Goal: Task Accomplishment & Management: Manage account settings

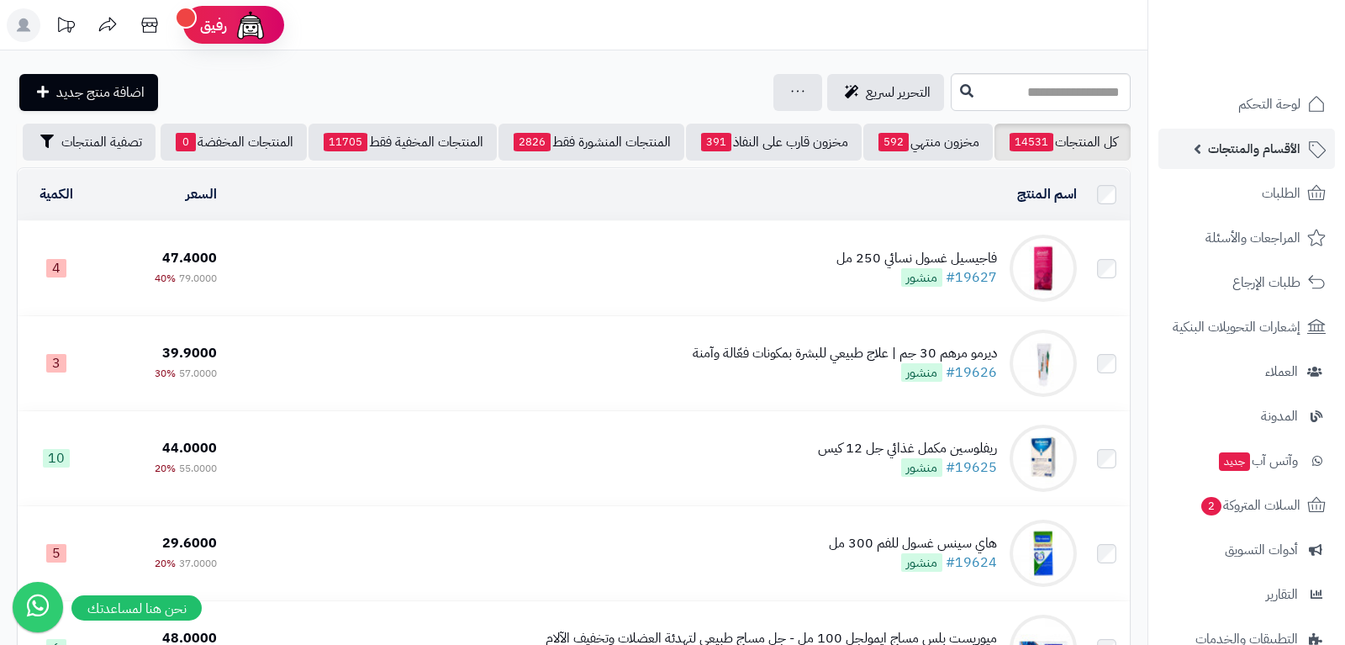
click at [1255, 161] on link "الأقسام والمنتجات" at bounding box center [1247, 149] width 177 height 40
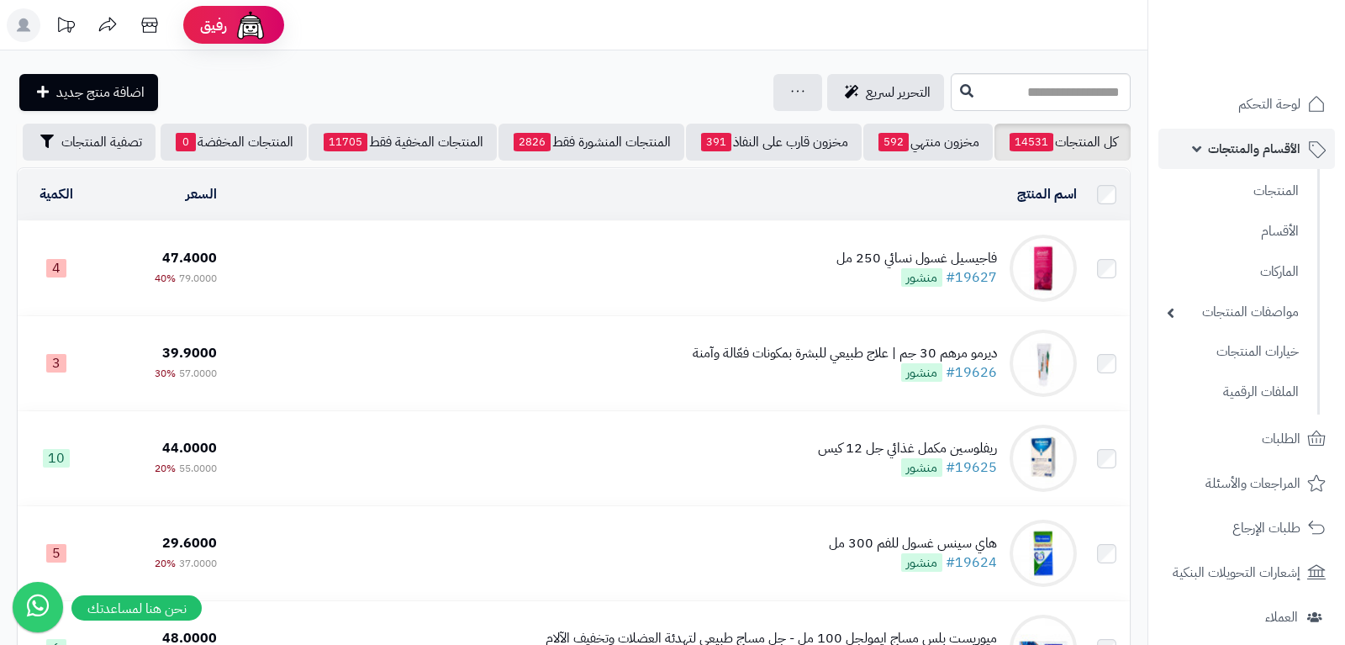
click at [1264, 151] on span "الأقسام والمنتجات" at bounding box center [1254, 149] width 93 height 24
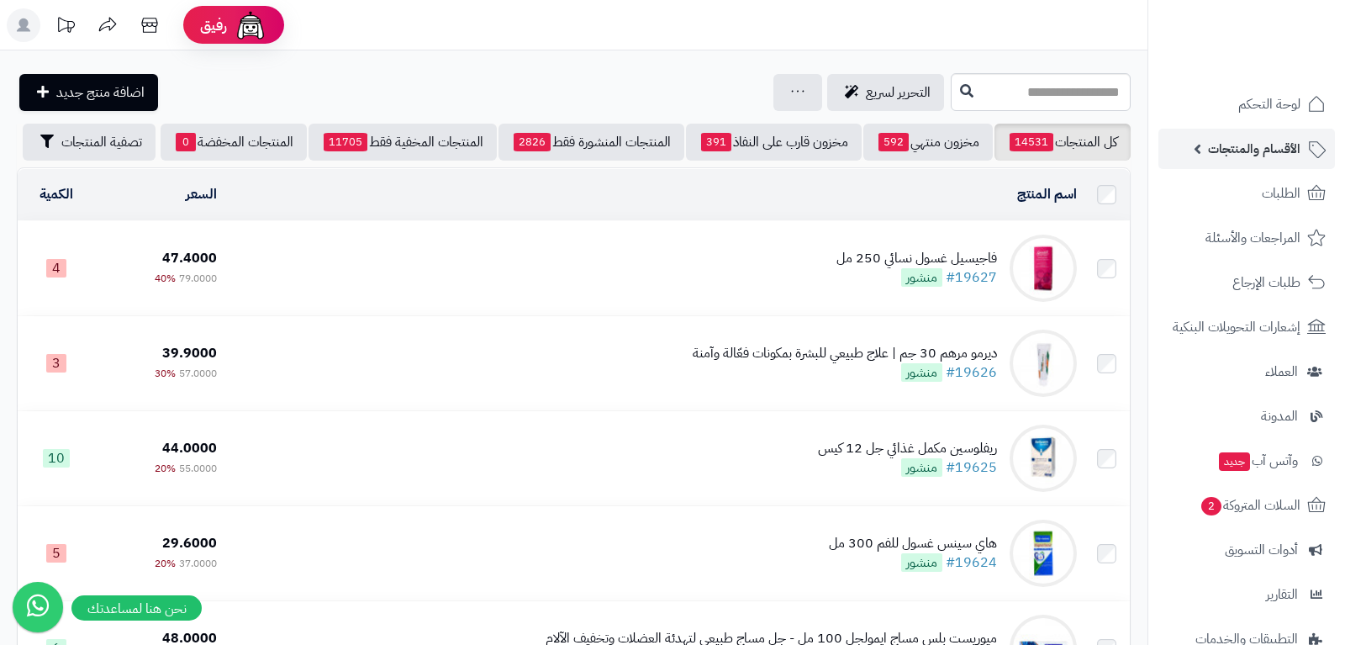
click at [1264, 151] on span "الأقسام والمنتجات" at bounding box center [1254, 149] width 93 height 24
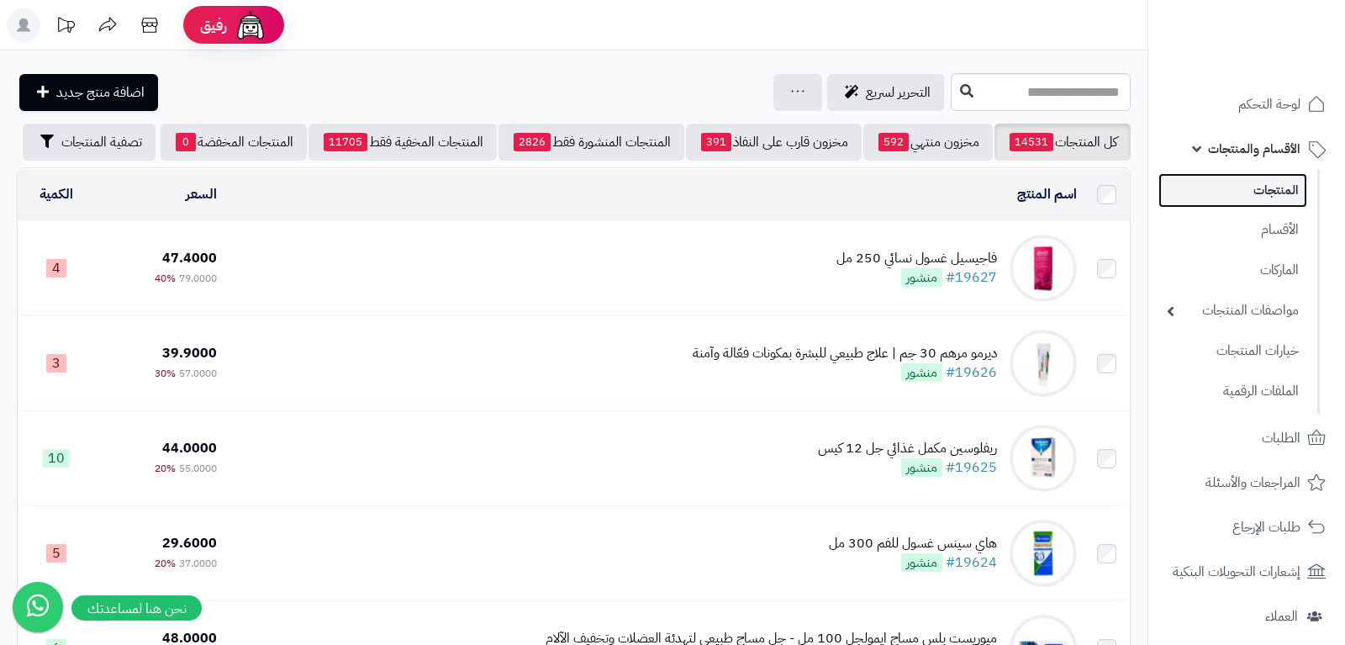
click at [1283, 194] on link "المنتجات" at bounding box center [1233, 190] width 149 height 34
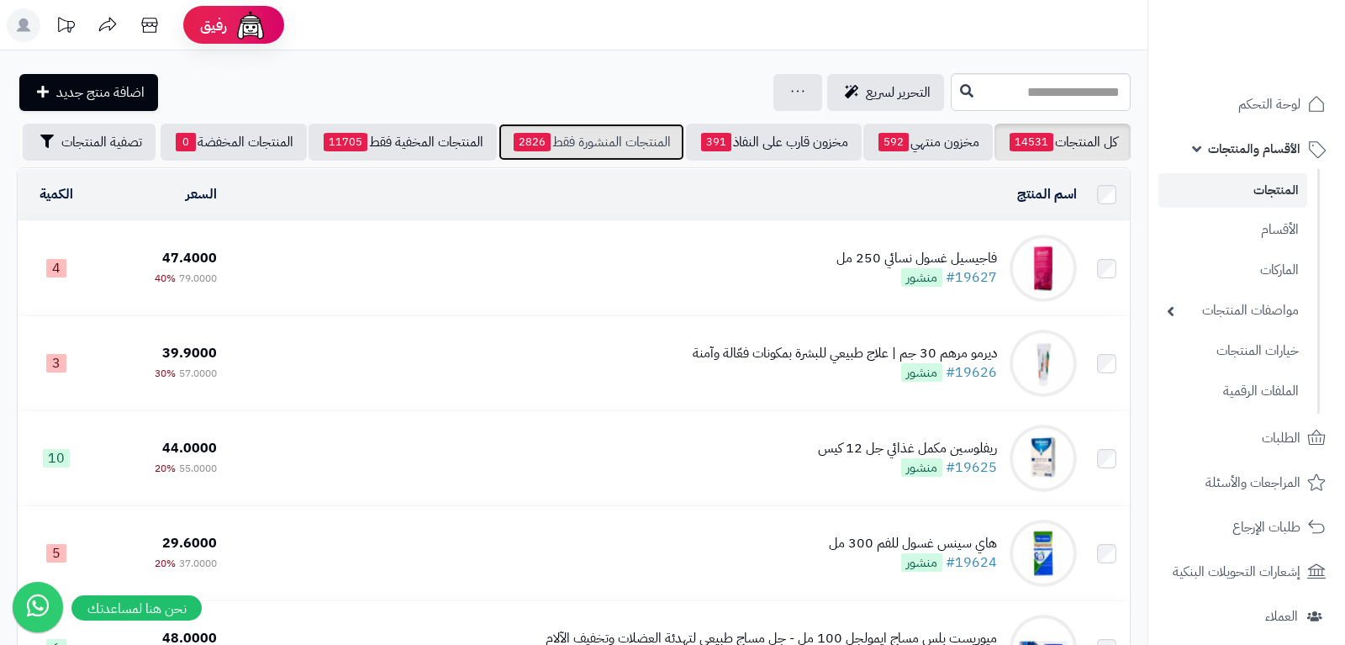
click at [597, 140] on link "المنتجات المنشورة فقط 2826" at bounding box center [592, 142] width 186 height 37
click at [687, 264] on td "فاجيسيل غسول نسائي 250 مل #19627 منشور" at bounding box center [654, 268] width 860 height 94
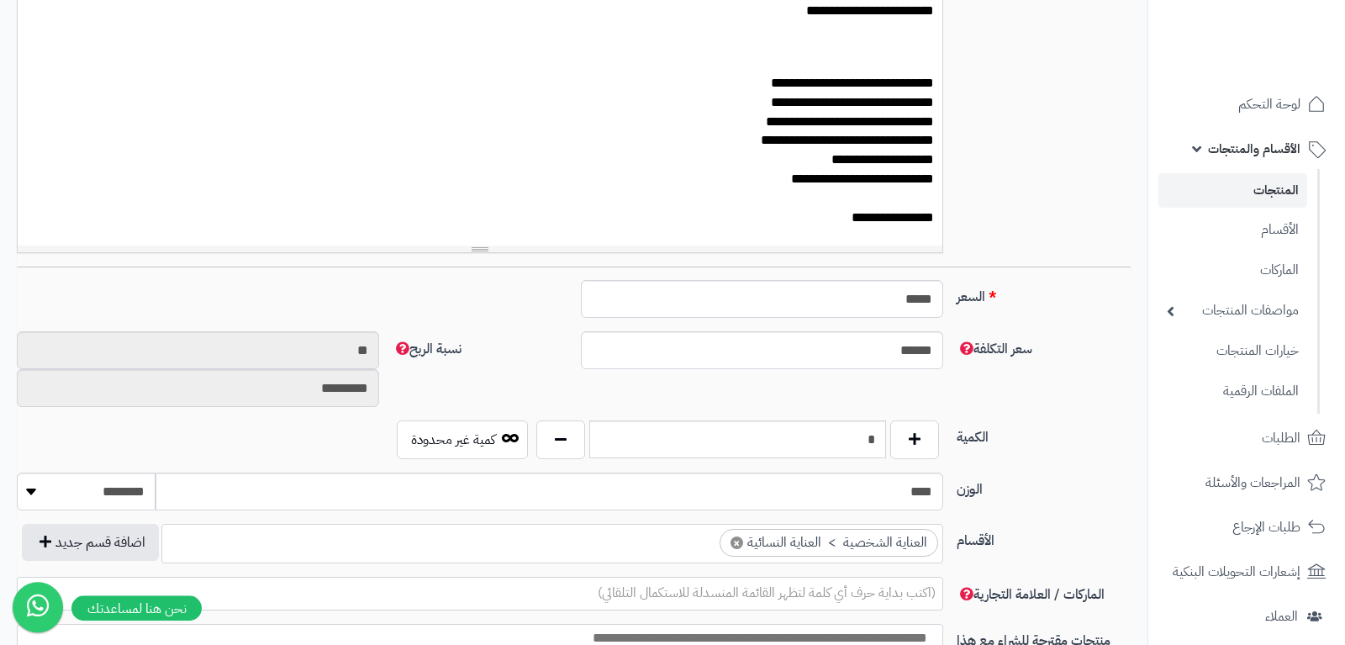
scroll to position [530, 0]
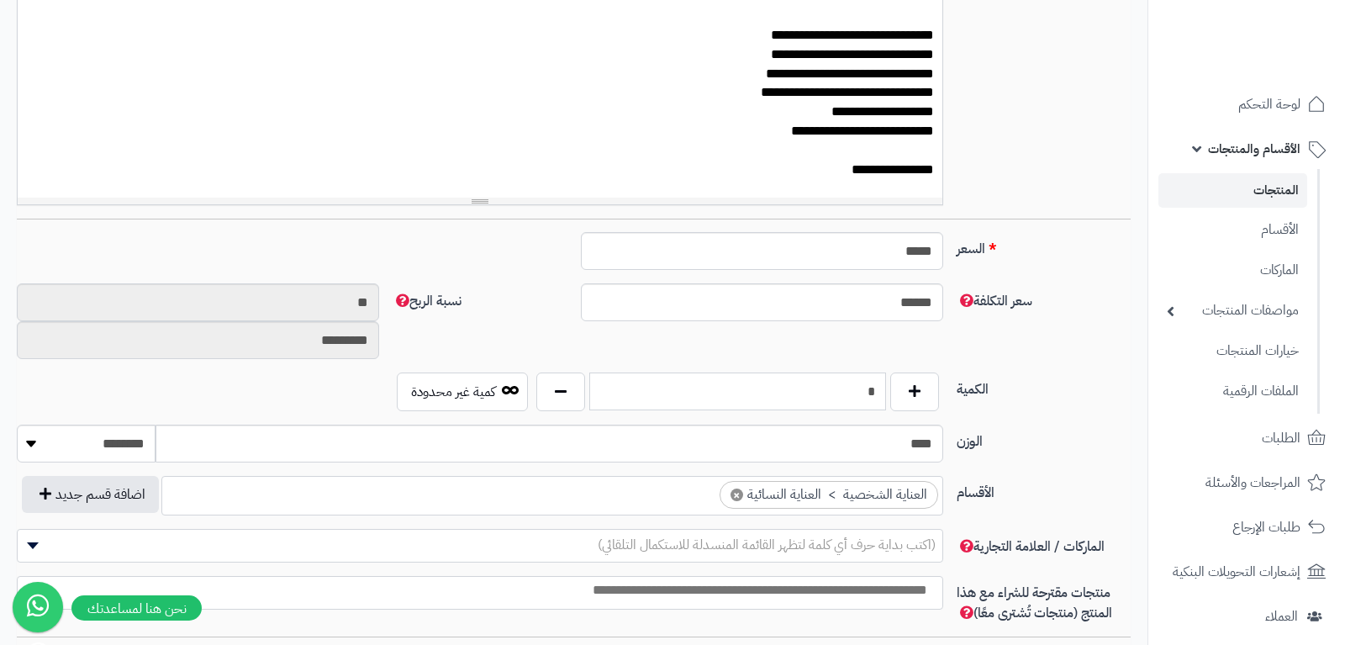
drag, startPoint x: 851, startPoint y: 383, endPoint x: 891, endPoint y: 383, distance: 39.5
click at [885, 383] on input "*" at bounding box center [737, 392] width 296 height 38
drag, startPoint x: 871, startPoint y: 248, endPoint x: 948, endPoint y: 246, distance: 76.6
click at [944, 246] on input "*****" at bounding box center [762, 251] width 362 height 38
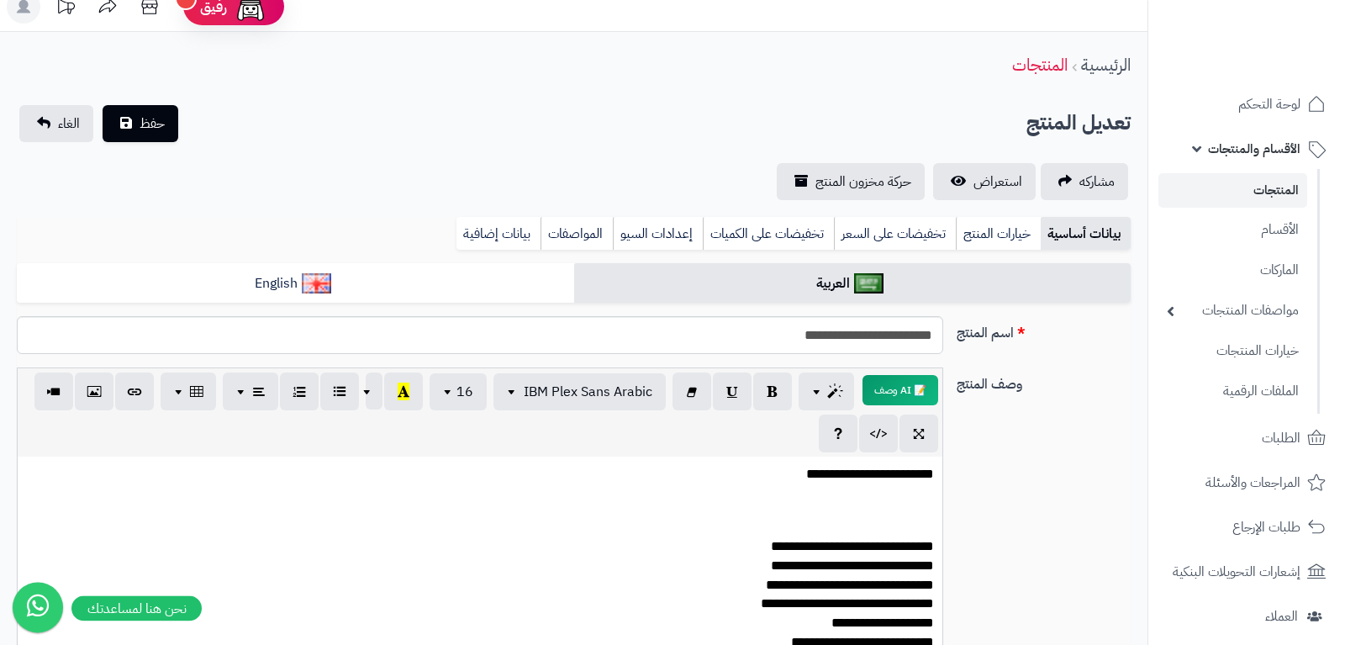
scroll to position [0, 0]
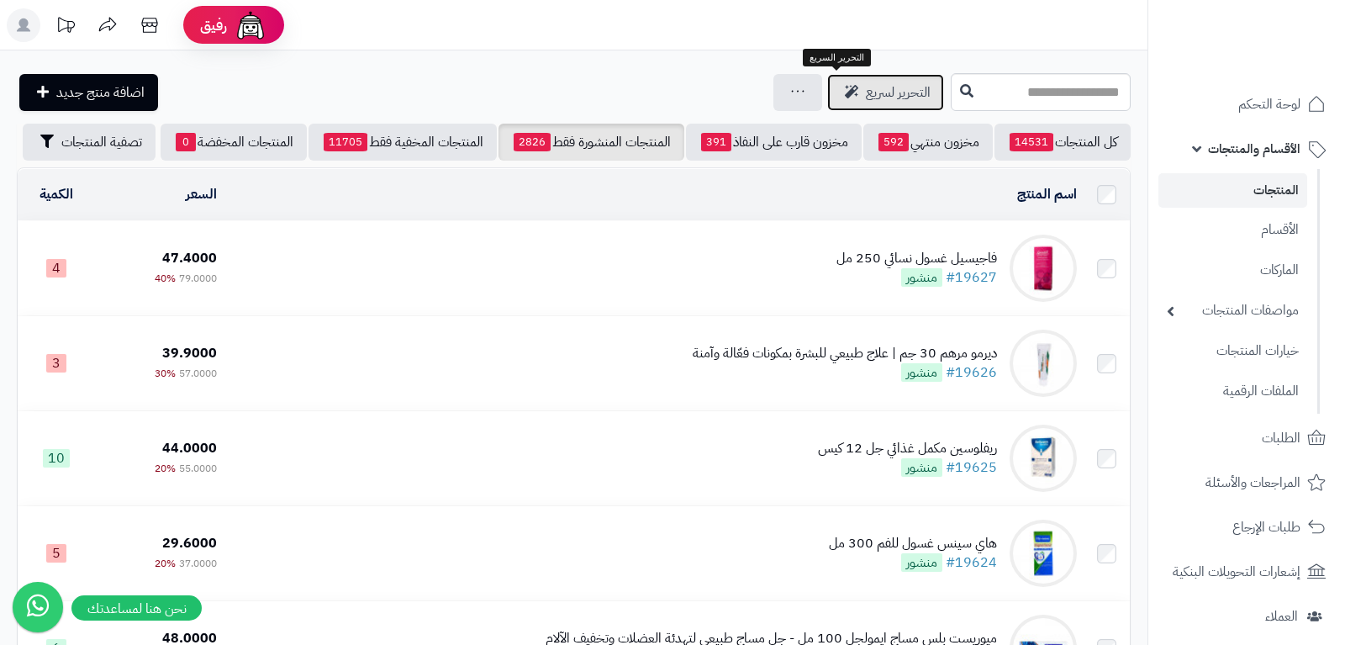
click at [866, 85] on span "التحرير لسريع" at bounding box center [898, 92] width 65 height 20
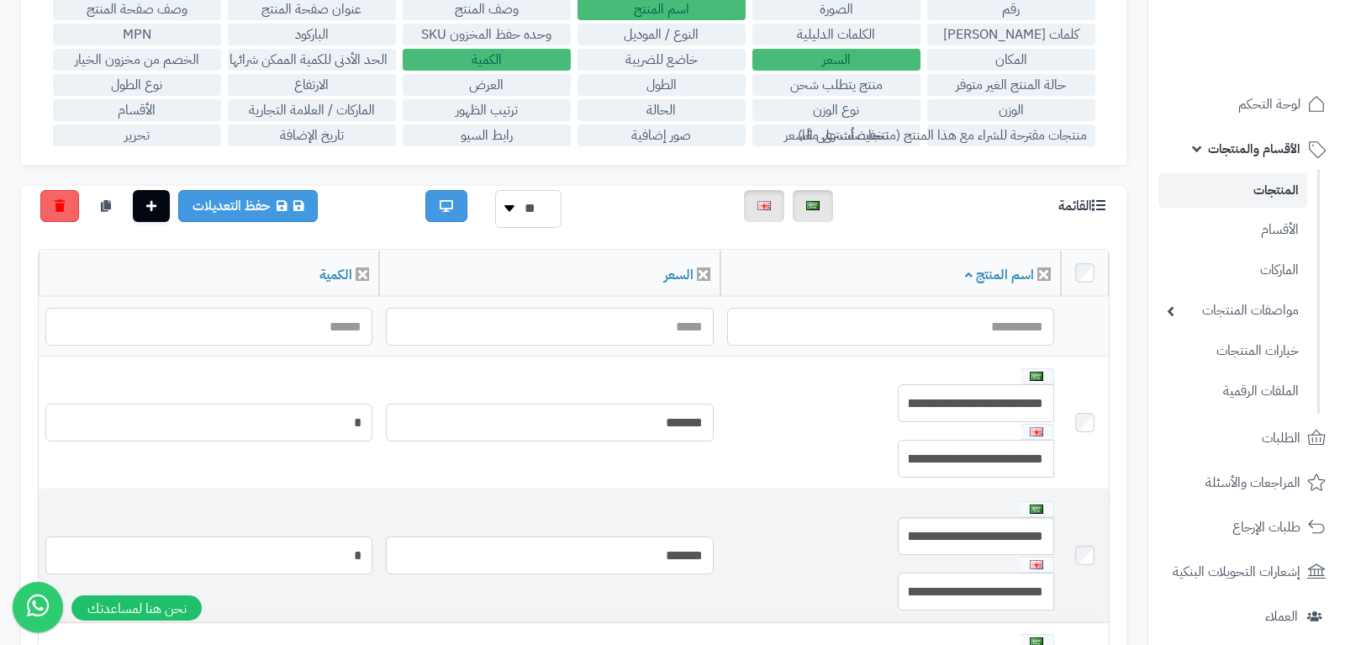
scroll to position [106, 0]
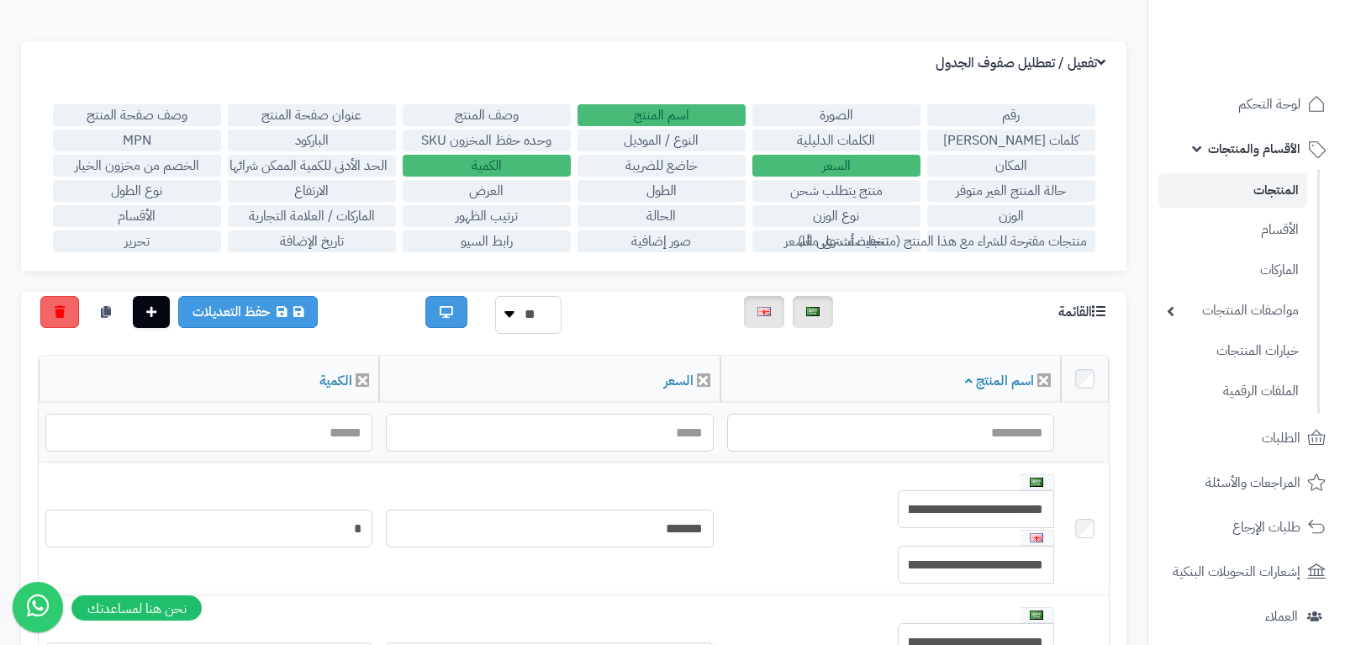
click at [877, 111] on label "الصورة" at bounding box center [837, 115] width 168 height 22
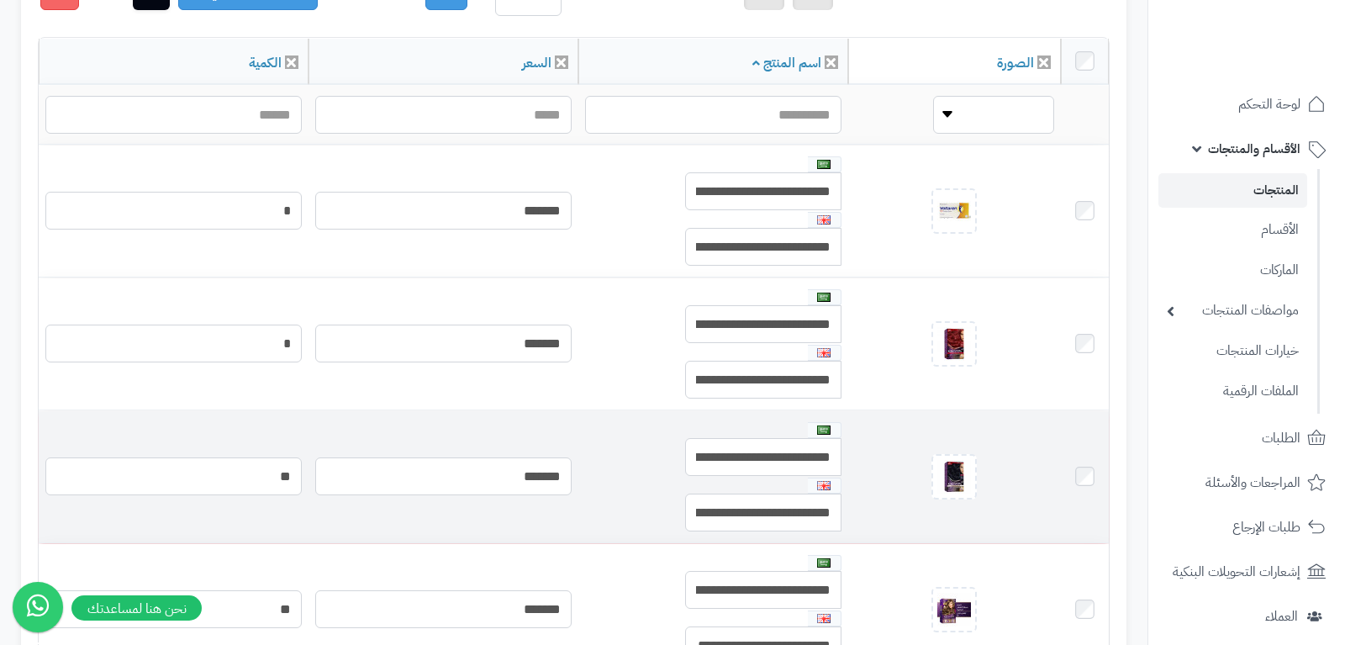
scroll to position [0, 0]
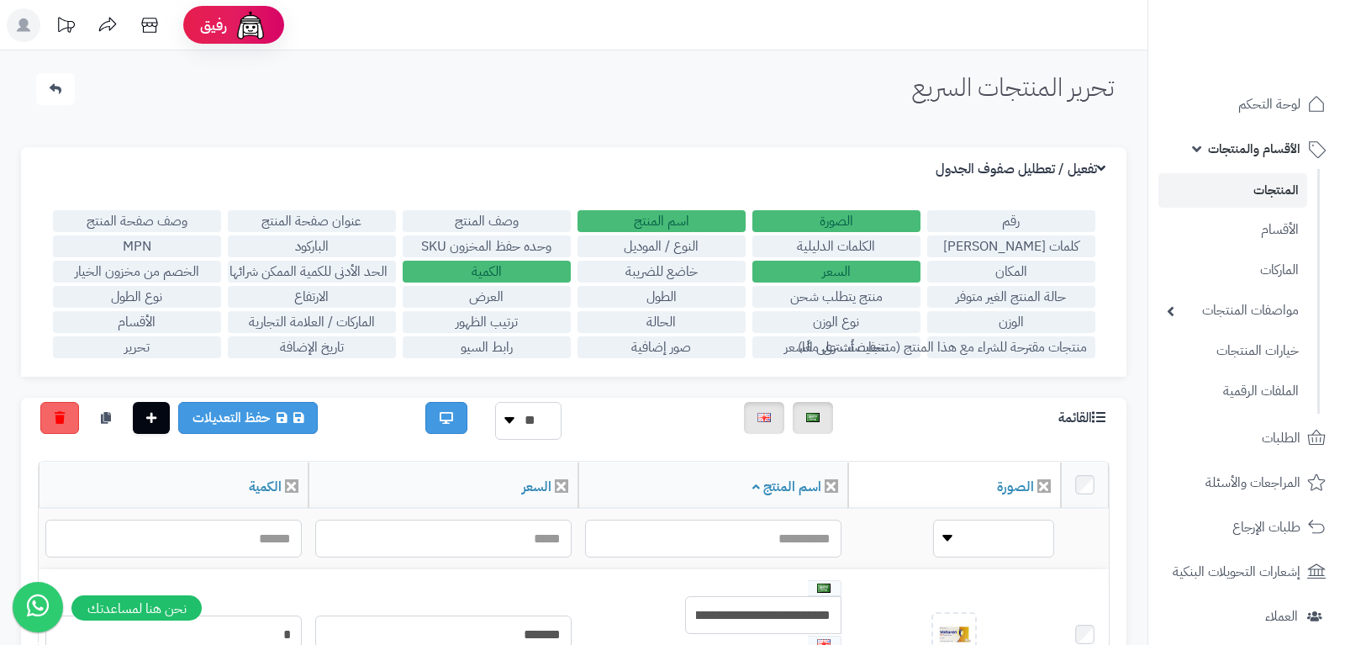
click at [856, 220] on label "الصورة" at bounding box center [837, 221] width 168 height 22
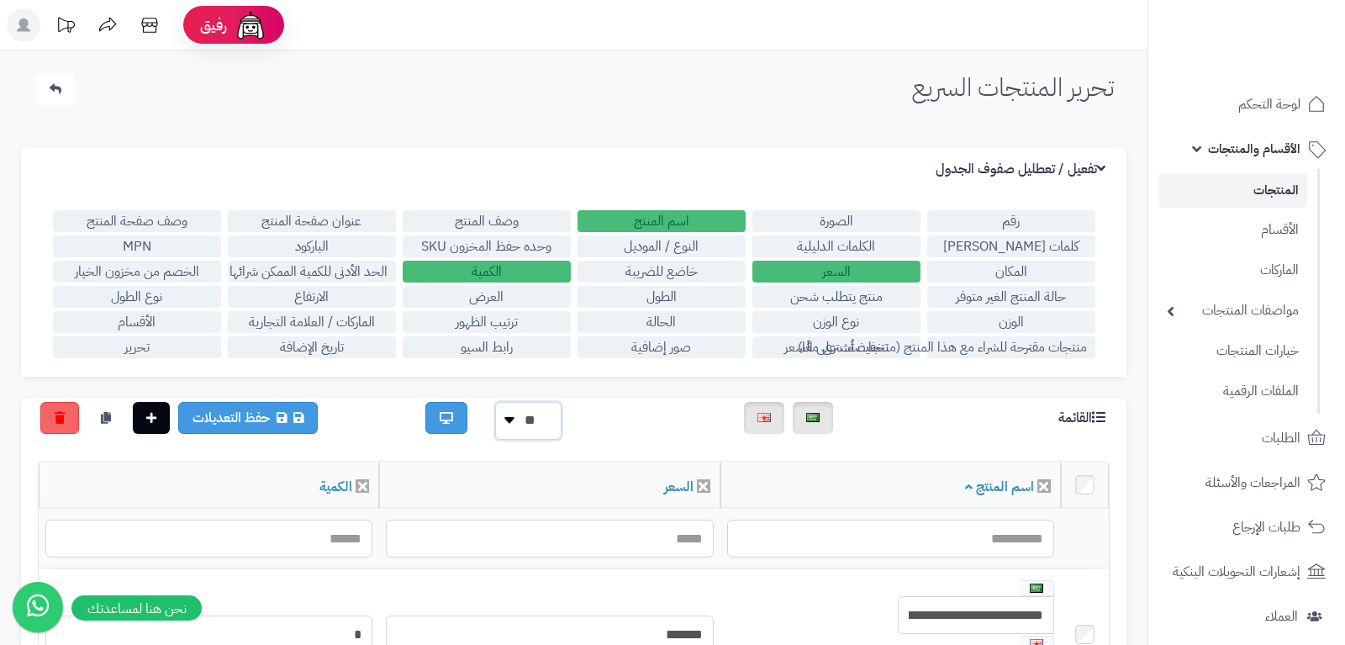
click at [495, 402] on select "** ** **" at bounding box center [528, 421] width 66 height 38
select select "**********"
click option "**" at bounding box center [0, 0] width 0 height 0
click at [1271, 191] on link "المنتجات" at bounding box center [1233, 190] width 149 height 34
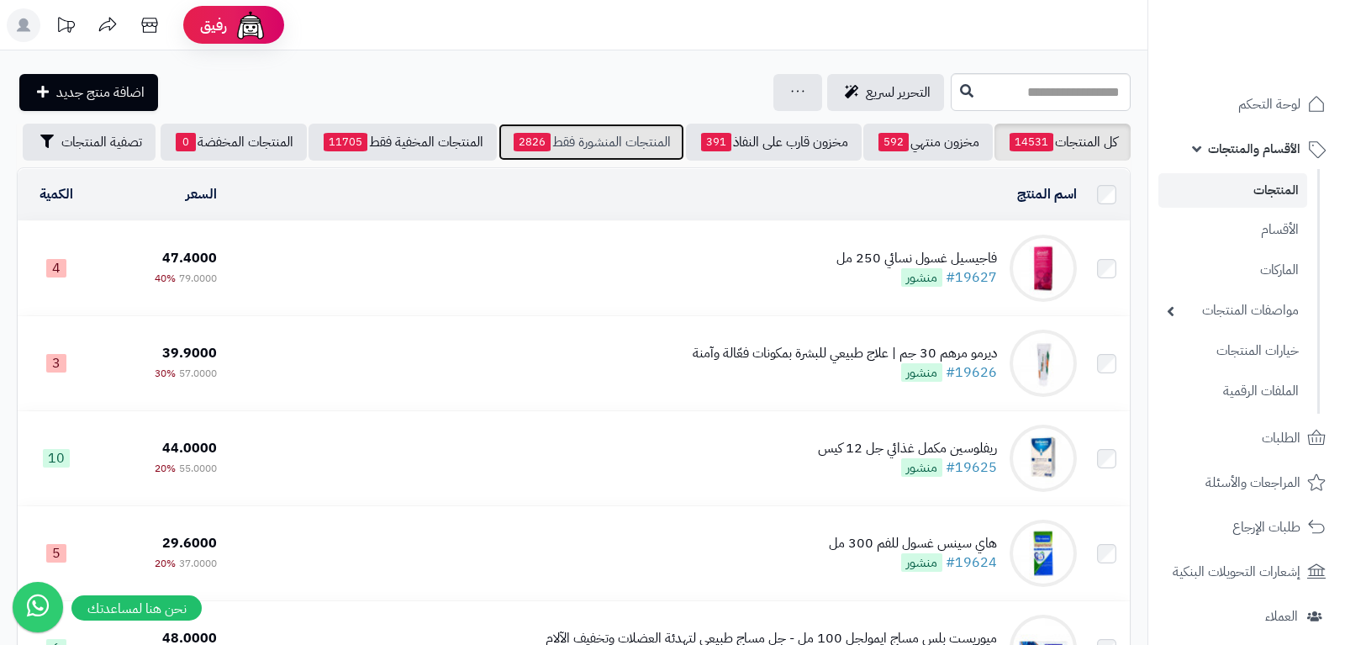
click at [560, 143] on link "المنتجات المنشورة فقط 2826" at bounding box center [592, 142] width 186 height 37
click at [774, 89] on div "جرد مخزون المنتجات جرد مخزون الخيارات فقط تعديل أسعار المنتجات الملصقات تصدير ا…" at bounding box center [798, 92] width 49 height 37
click at [791, 96] on icon at bounding box center [797, 91] width 13 height 11
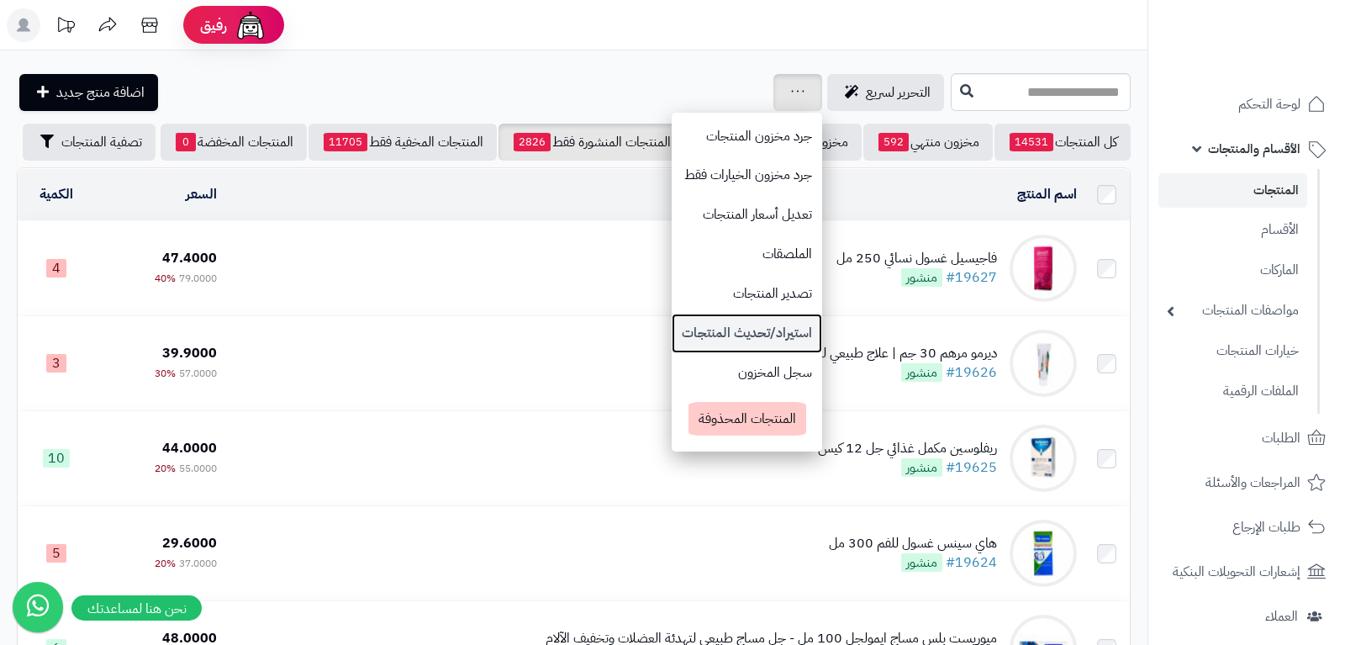
click at [738, 342] on link "استيراد/تحديث المنتجات" at bounding box center [747, 334] width 151 height 40
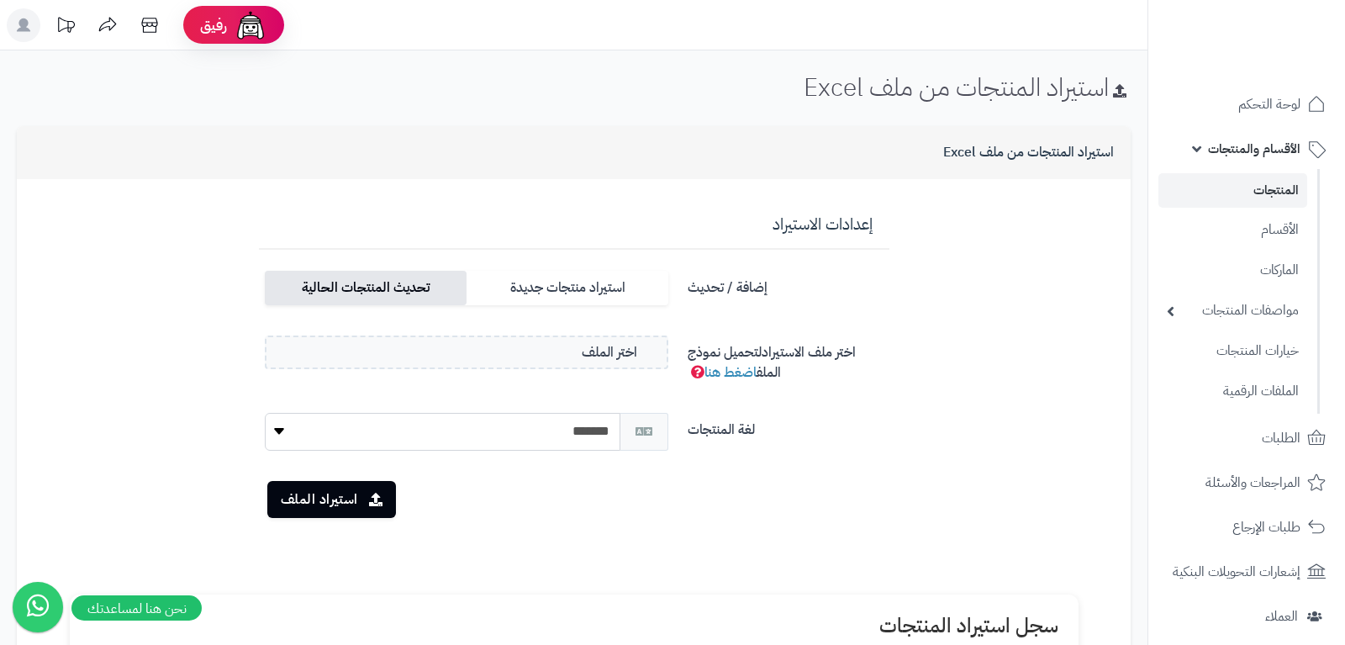
click at [352, 296] on label "تحديث المنتجات الحالية" at bounding box center [366, 288] width 202 height 34
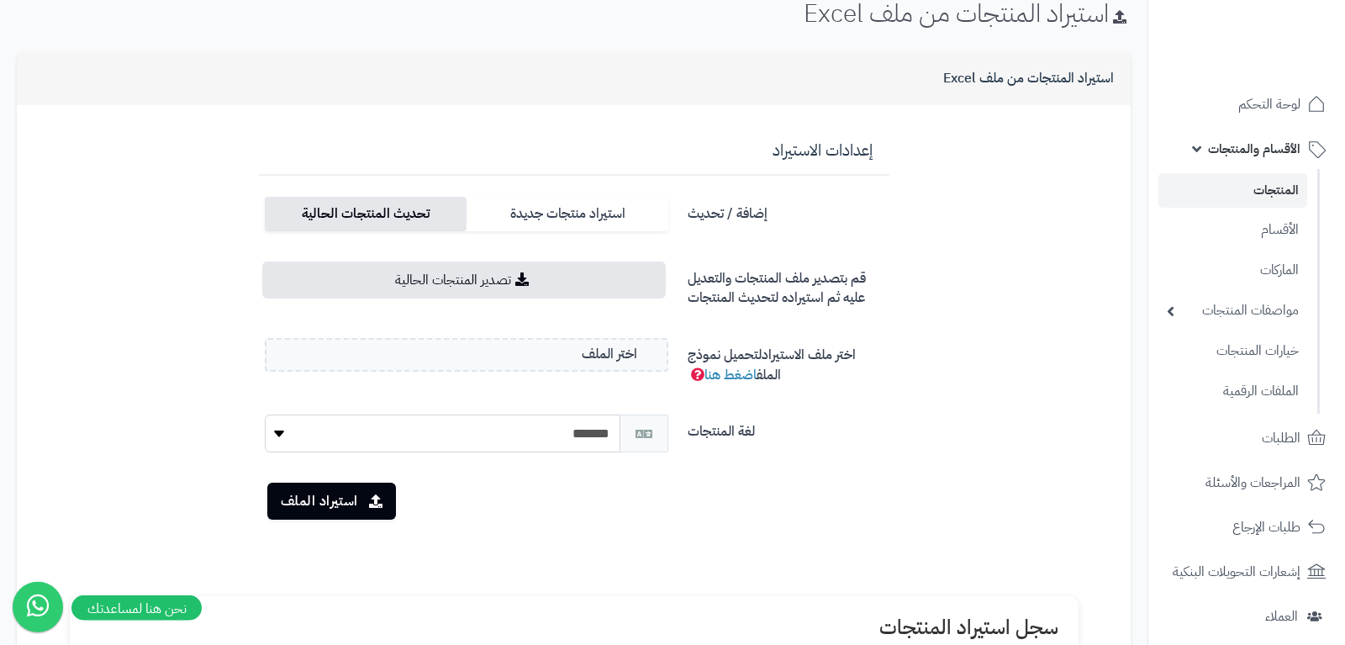
scroll to position [106, 0]
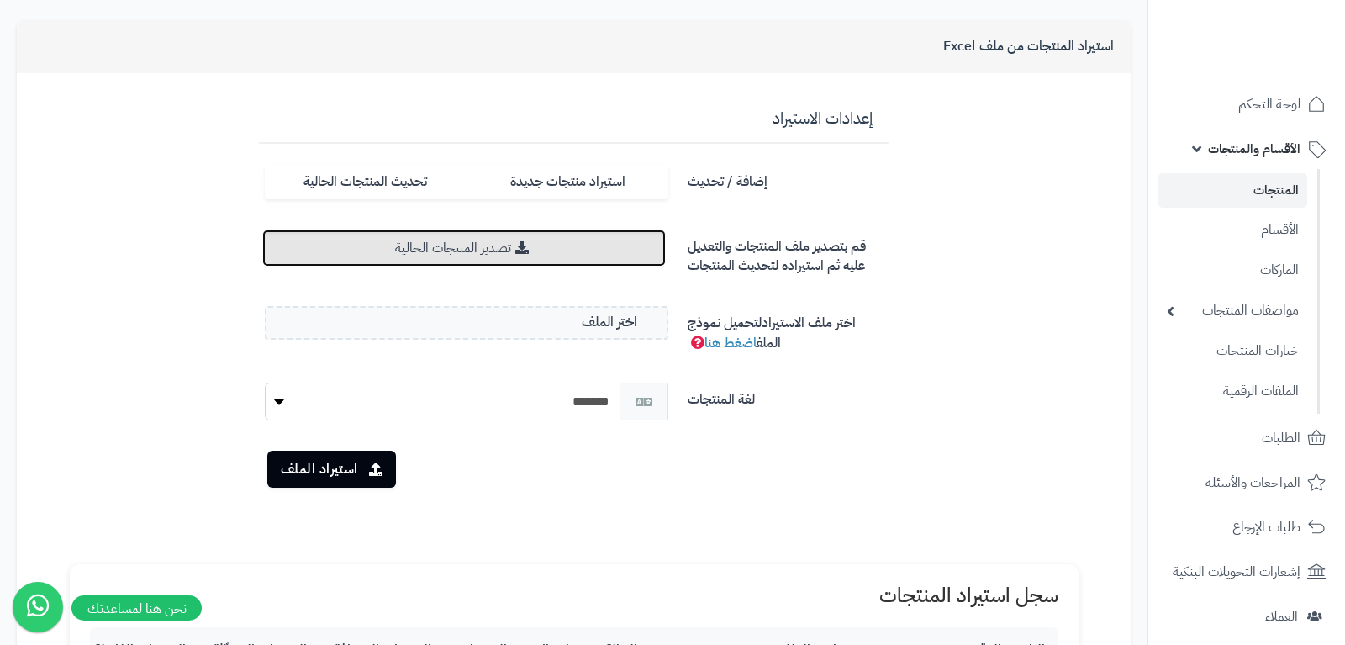
click at [456, 240] on link "تصدير المنتجات الحالية" at bounding box center [464, 248] width 404 height 37
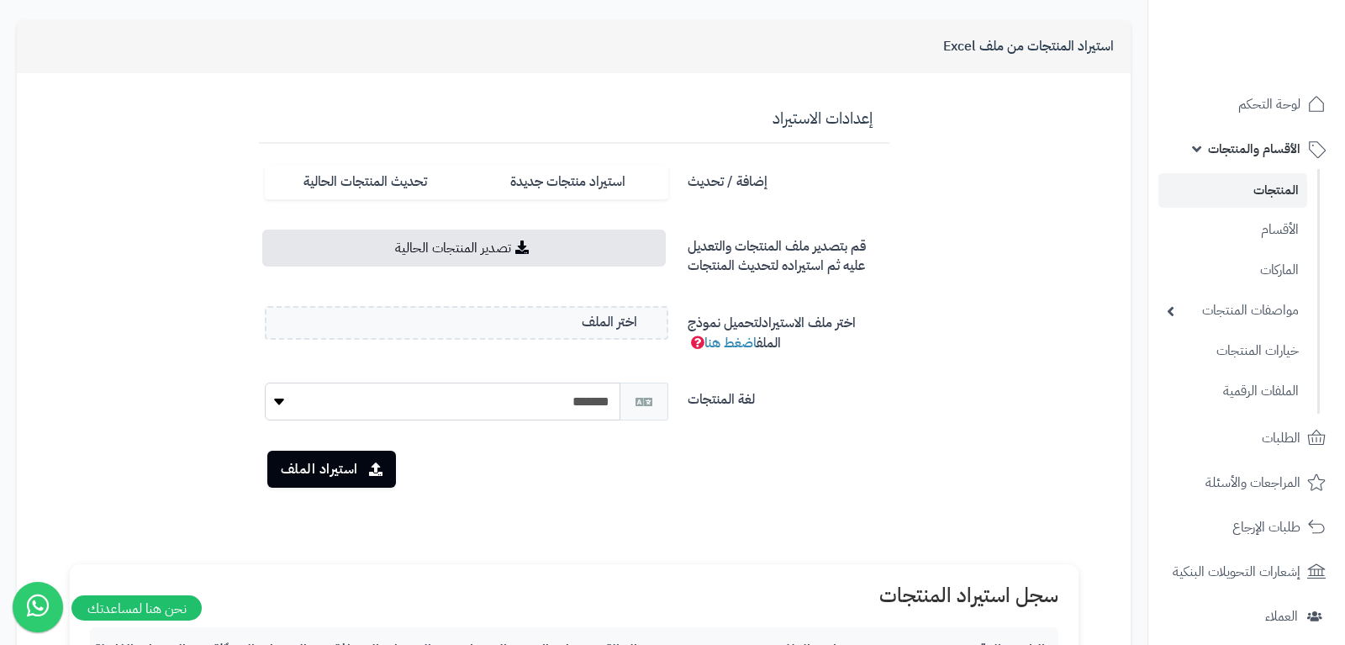
click at [1284, 186] on link "المنتجات" at bounding box center [1233, 190] width 149 height 34
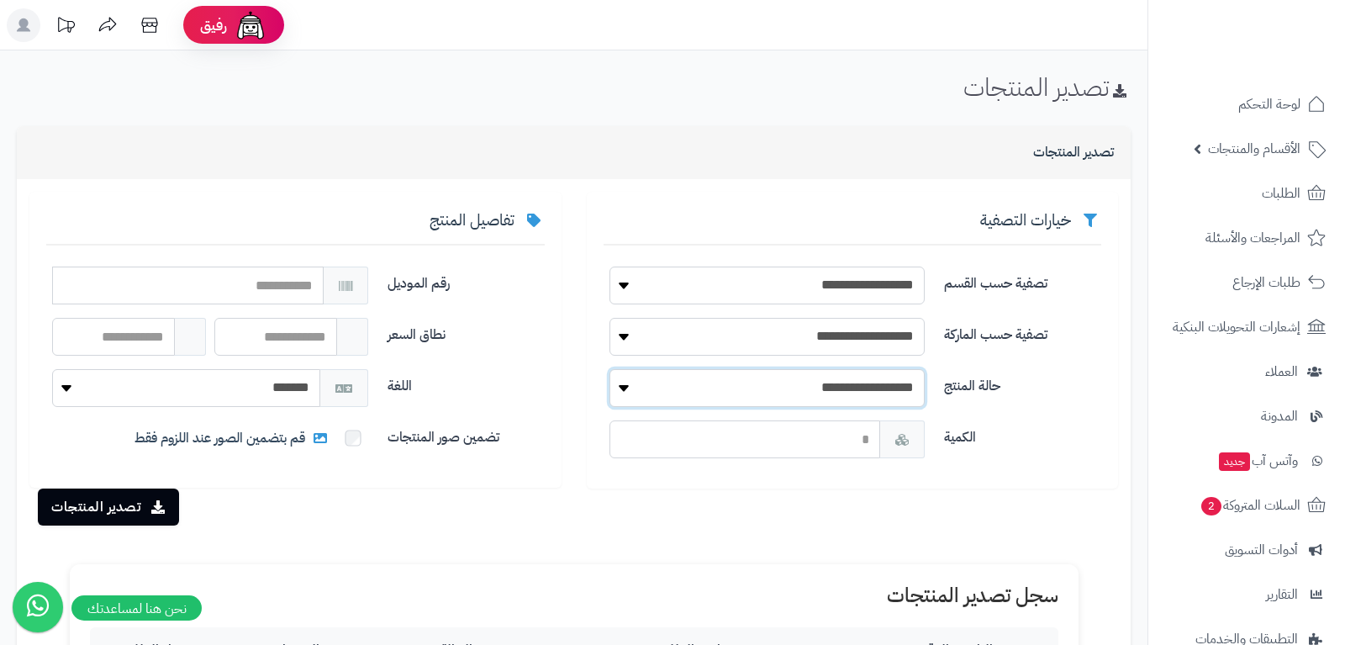
click at [610, 369] on select "**********" at bounding box center [768, 388] width 316 height 38
select select "*"
click option "****" at bounding box center [0, 0] width 0 height 0
click at [118, 515] on button "تصدير المنتجات" at bounding box center [108, 506] width 141 height 37
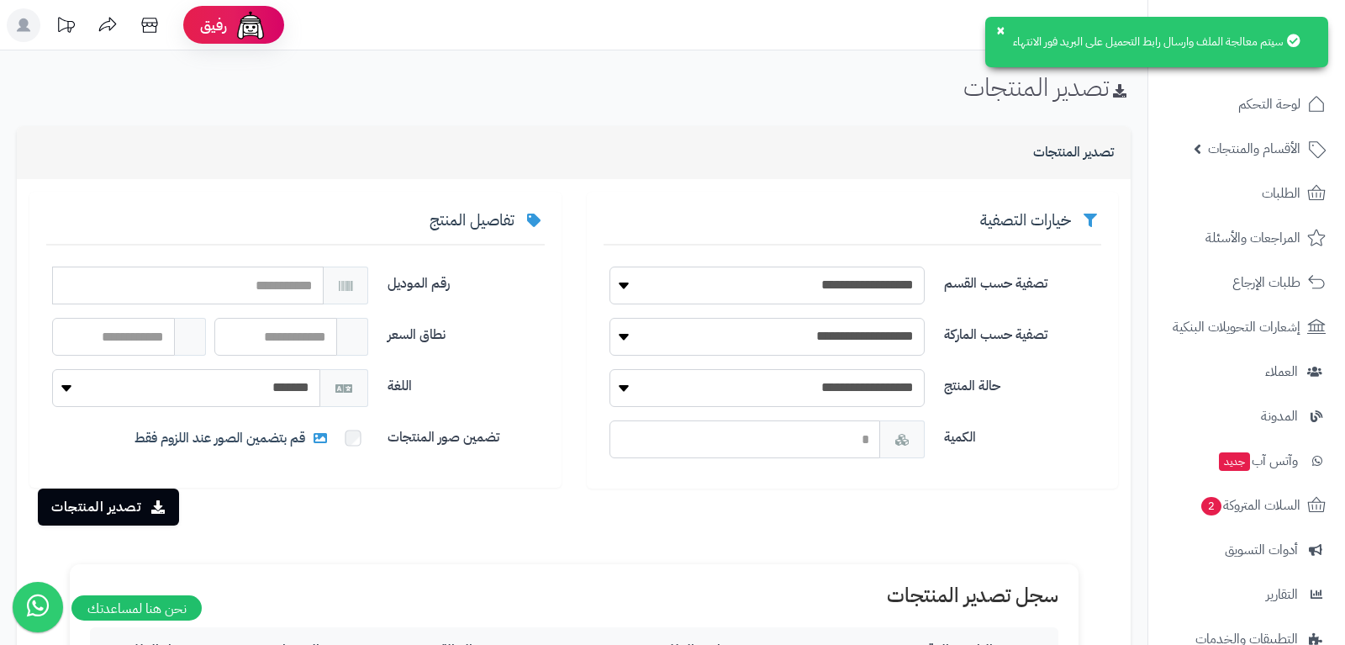
click at [564, 67] on div "**********" at bounding box center [574, 511] width 1148 height 923
click at [994, 29] on button "×" at bounding box center [1000, 29] width 13 height 13
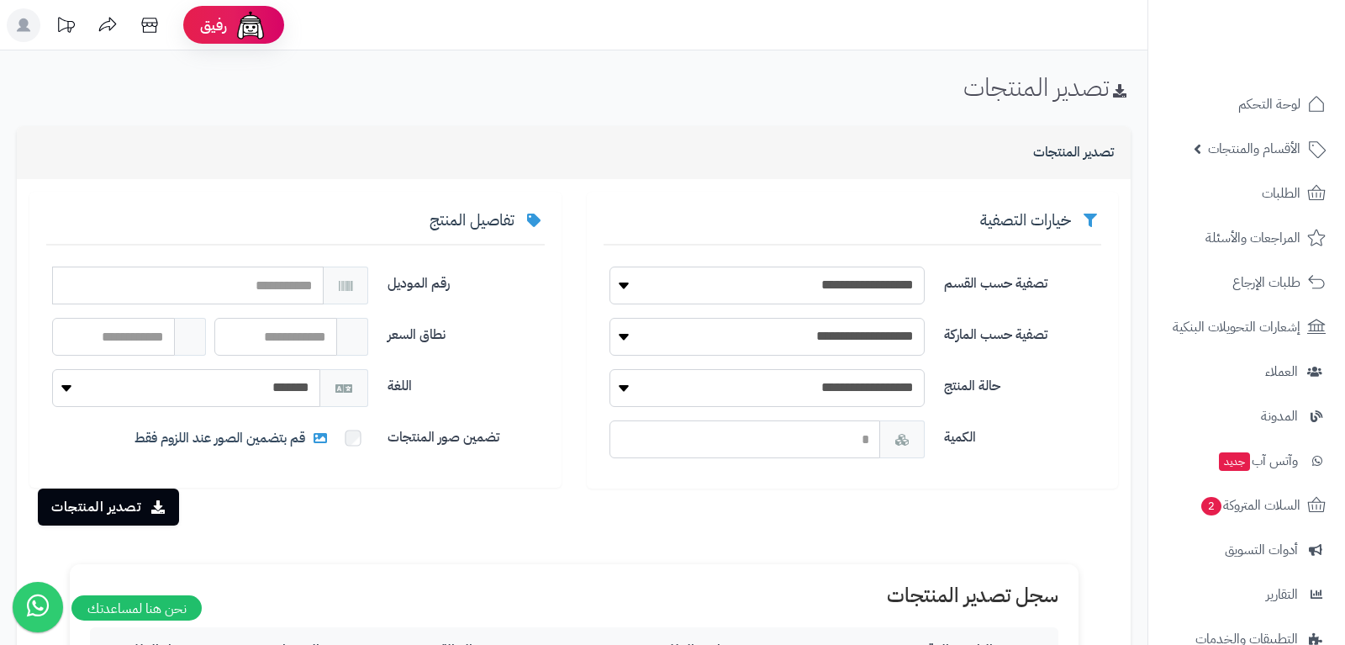
click at [760, 118] on div "**********" at bounding box center [574, 511] width 1148 height 923
click at [708, 92] on div "تصدير المنتجات" at bounding box center [574, 93] width 1148 height 40
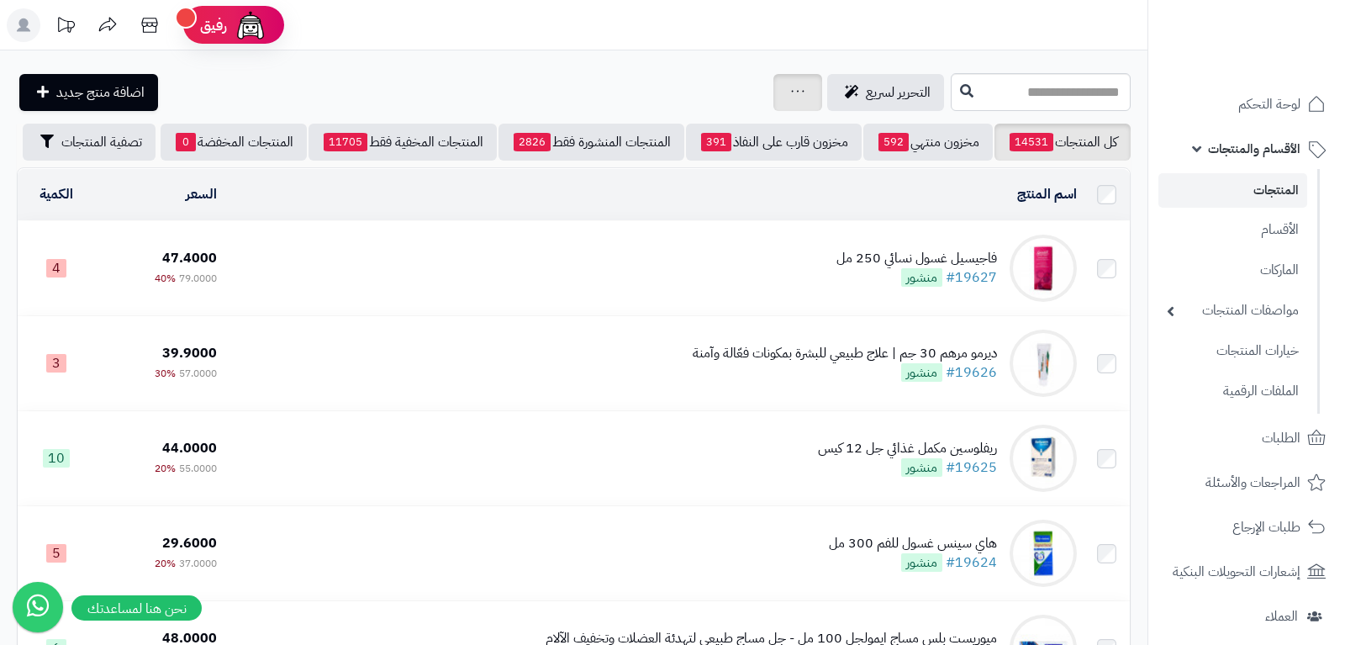
click at [791, 92] on icon at bounding box center [797, 91] width 13 height 11
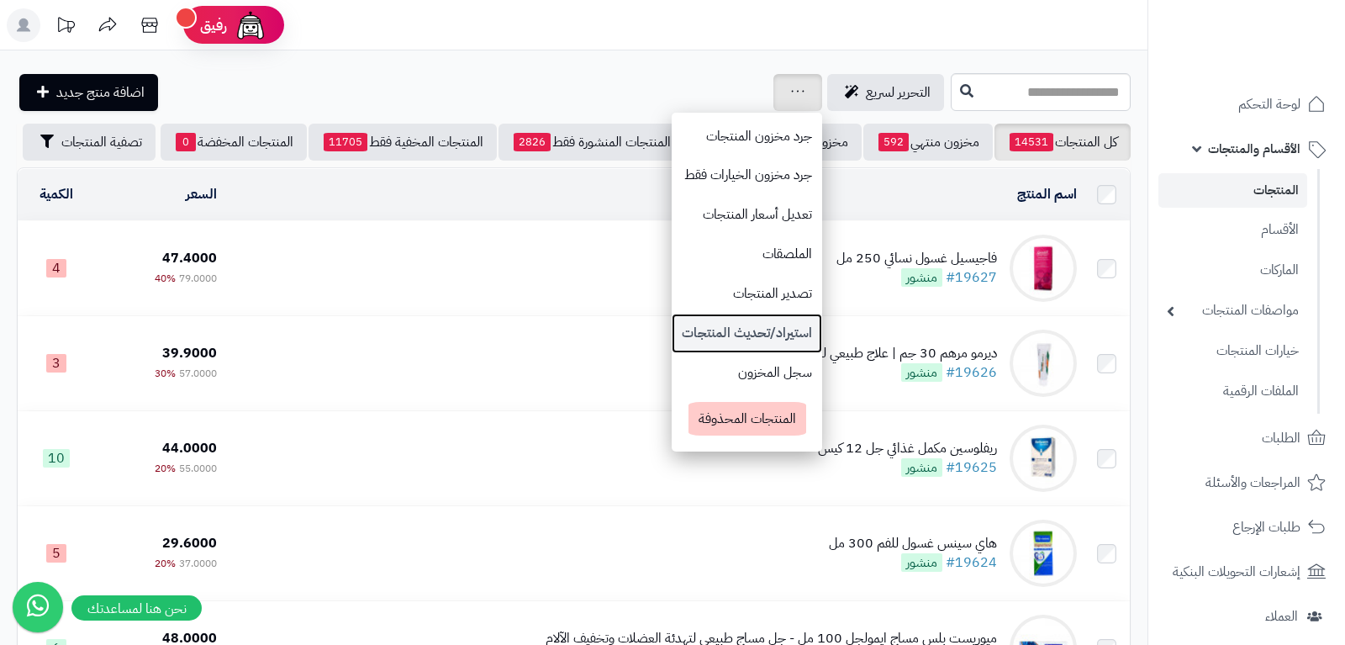
click at [727, 330] on link "استيراد/تحديث المنتجات" at bounding box center [747, 334] width 151 height 40
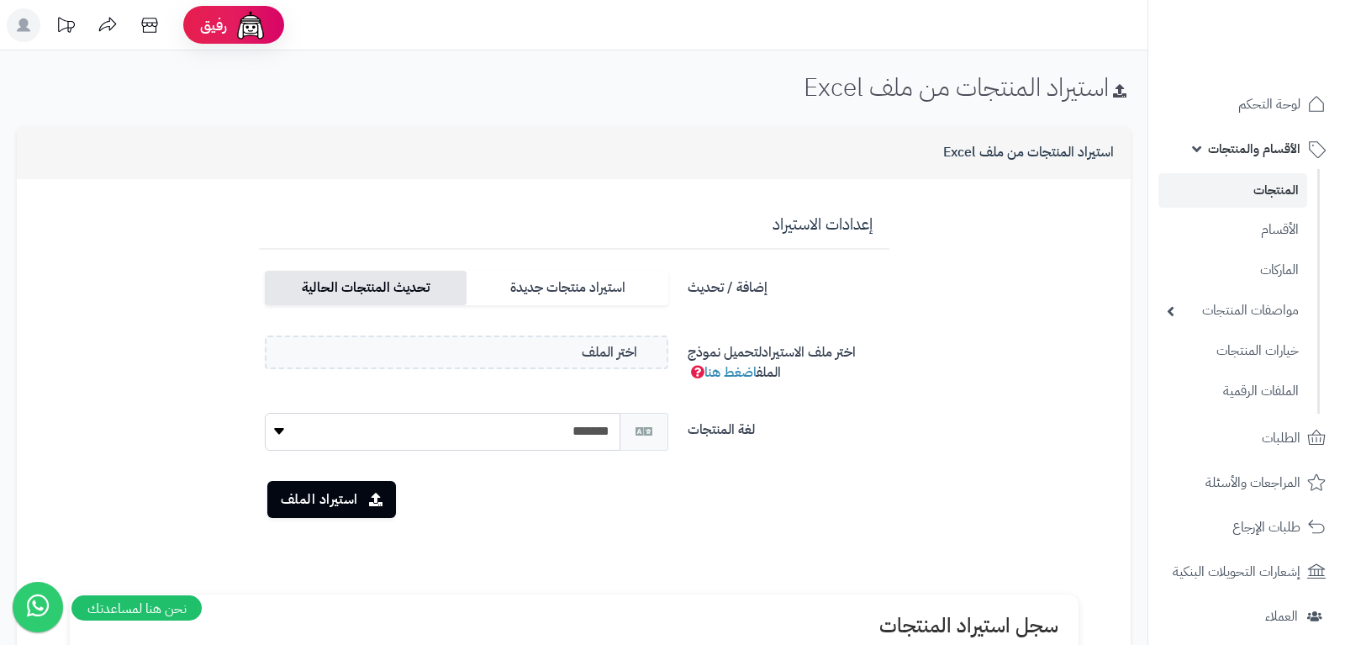
click at [429, 275] on label "تحديث المنتجات الحالية" at bounding box center [366, 288] width 202 height 34
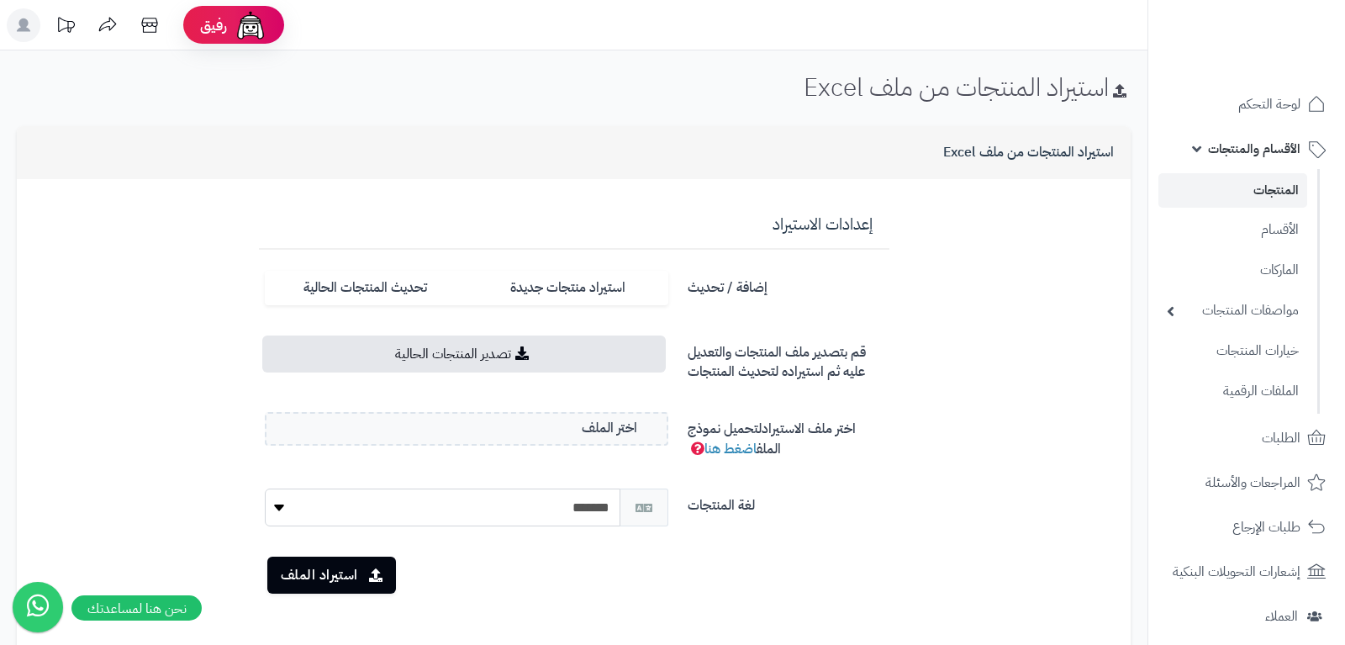
click at [1281, 192] on link "المنتجات" at bounding box center [1233, 190] width 149 height 34
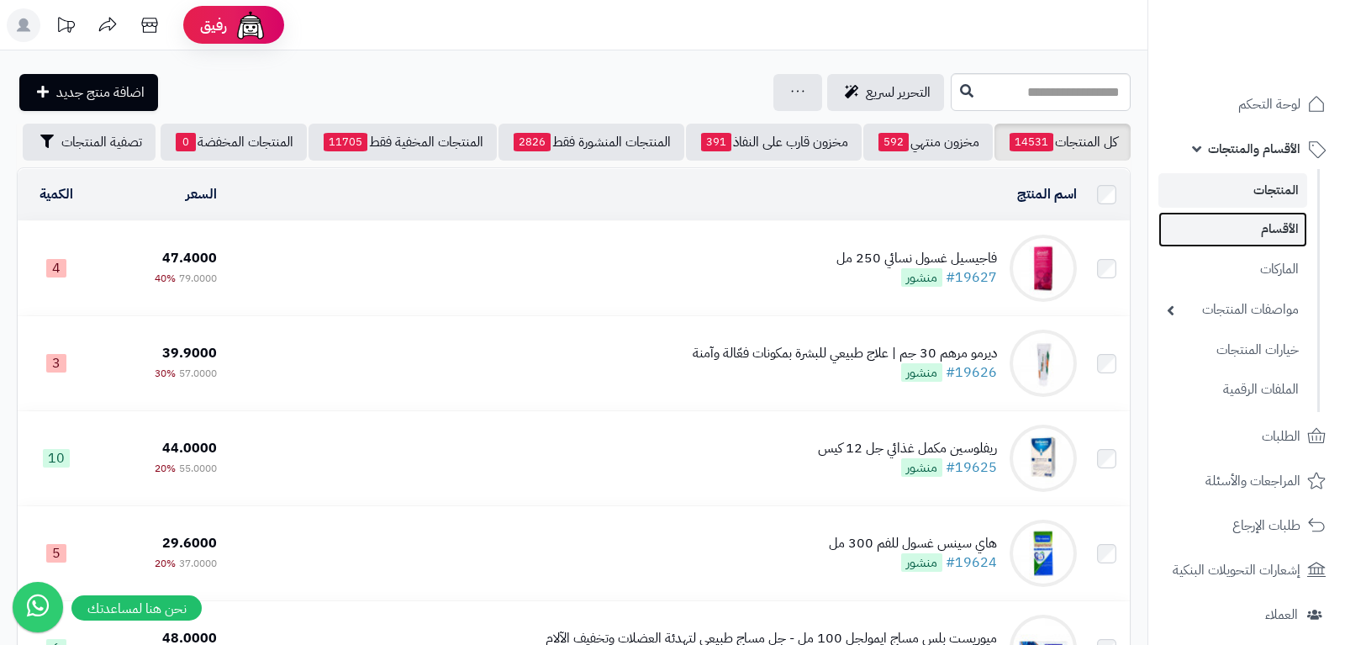
click at [1293, 233] on link "الأقسام" at bounding box center [1233, 229] width 149 height 34
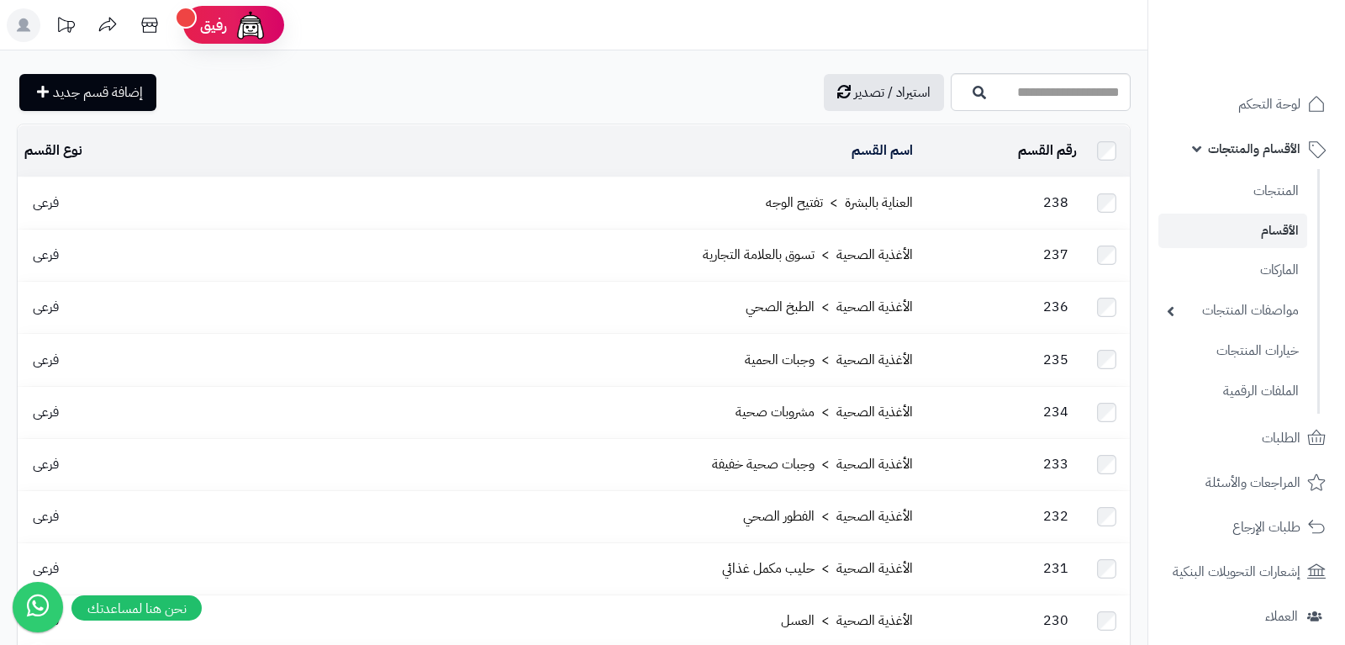
click at [959, 204] on td "238" at bounding box center [1001, 202] width 163 height 51
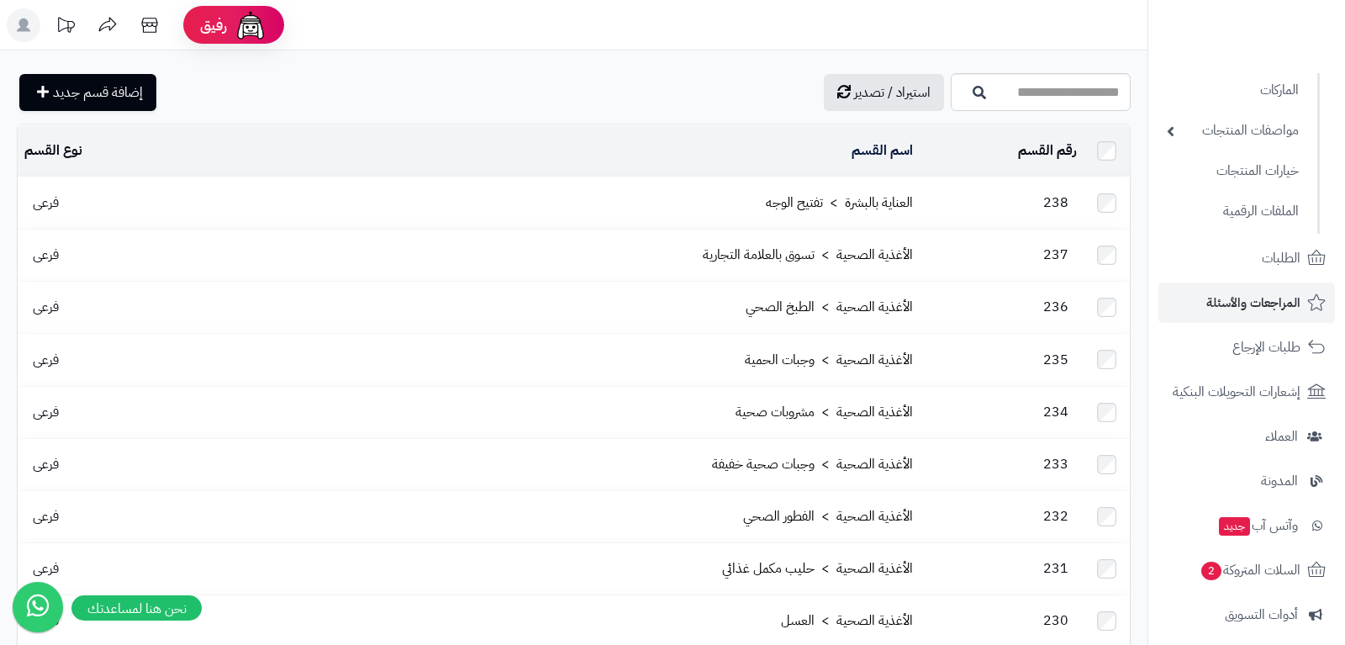
scroll to position [172, 0]
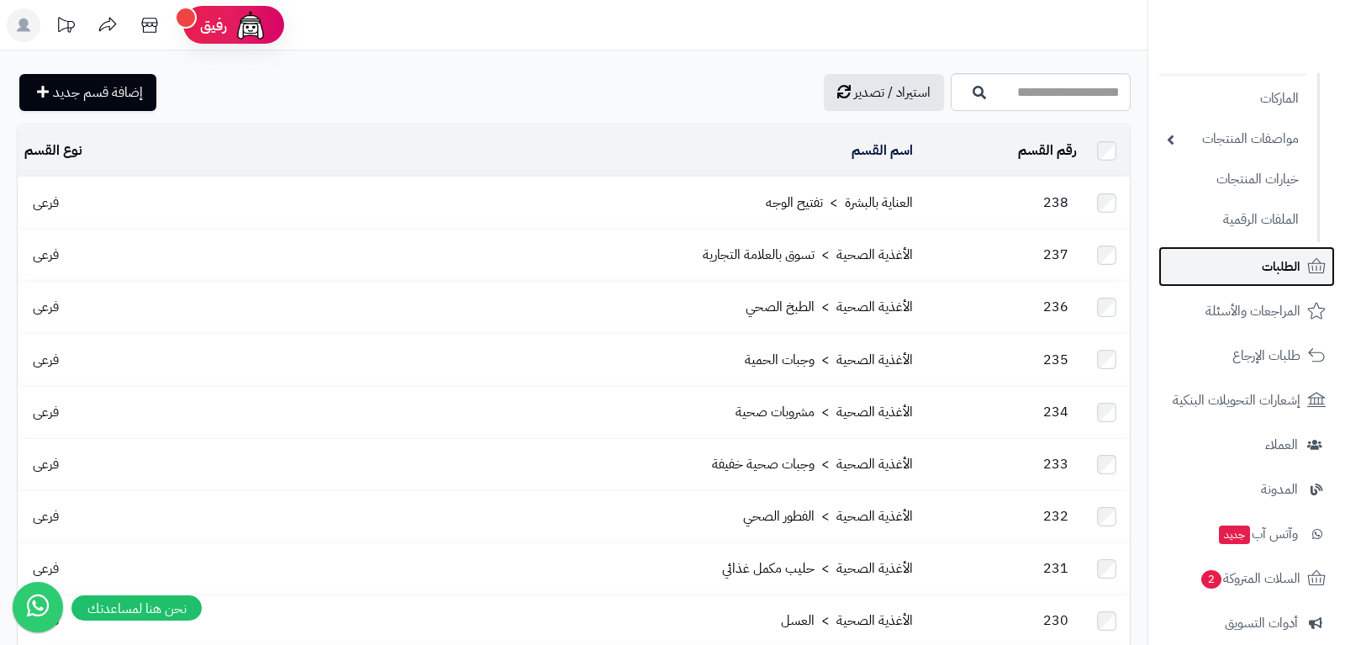
click at [1303, 273] on link "الطلبات" at bounding box center [1247, 266] width 177 height 40
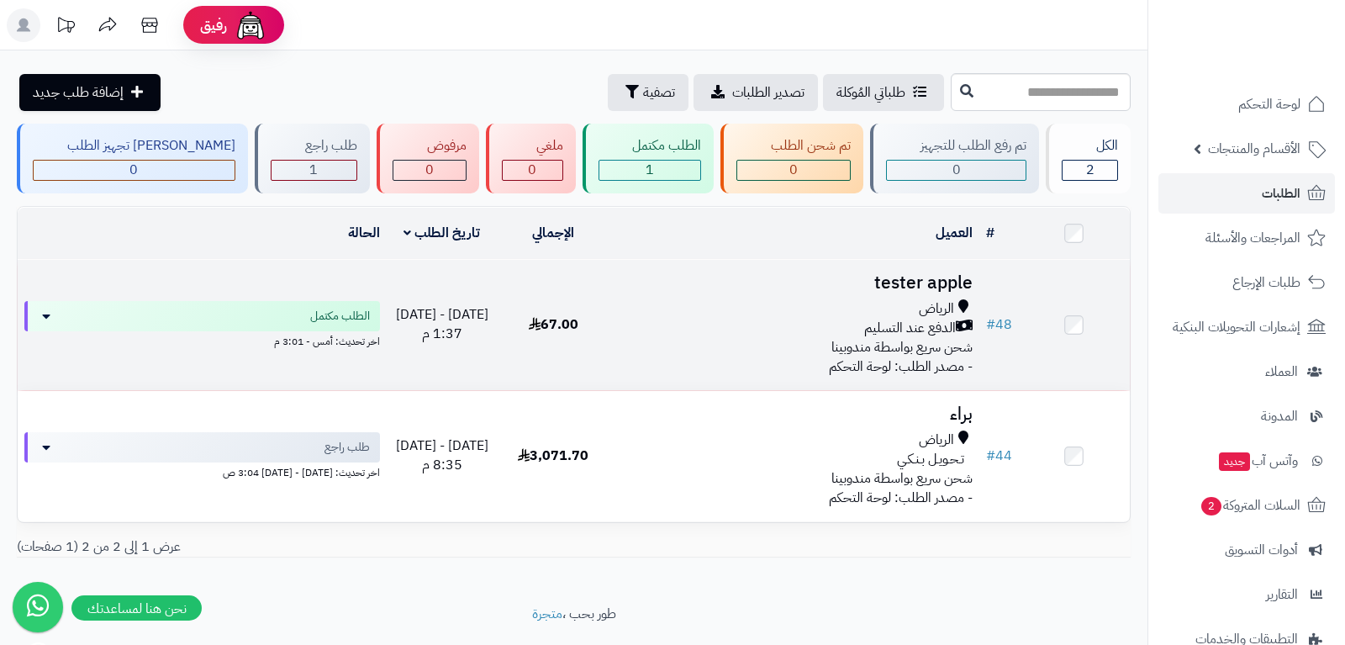
click at [713, 325] on div "الدفع عند التسليم" at bounding box center [794, 328] width 357 height 19
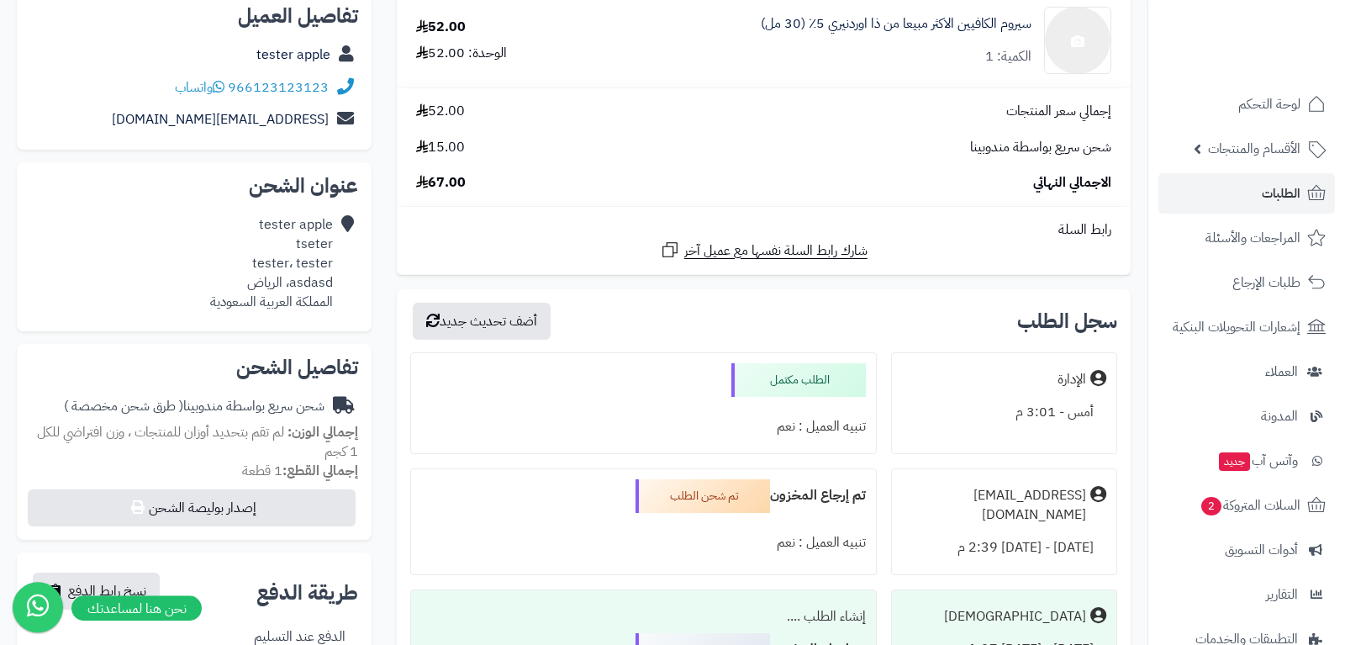
scroll to position [212, 0]
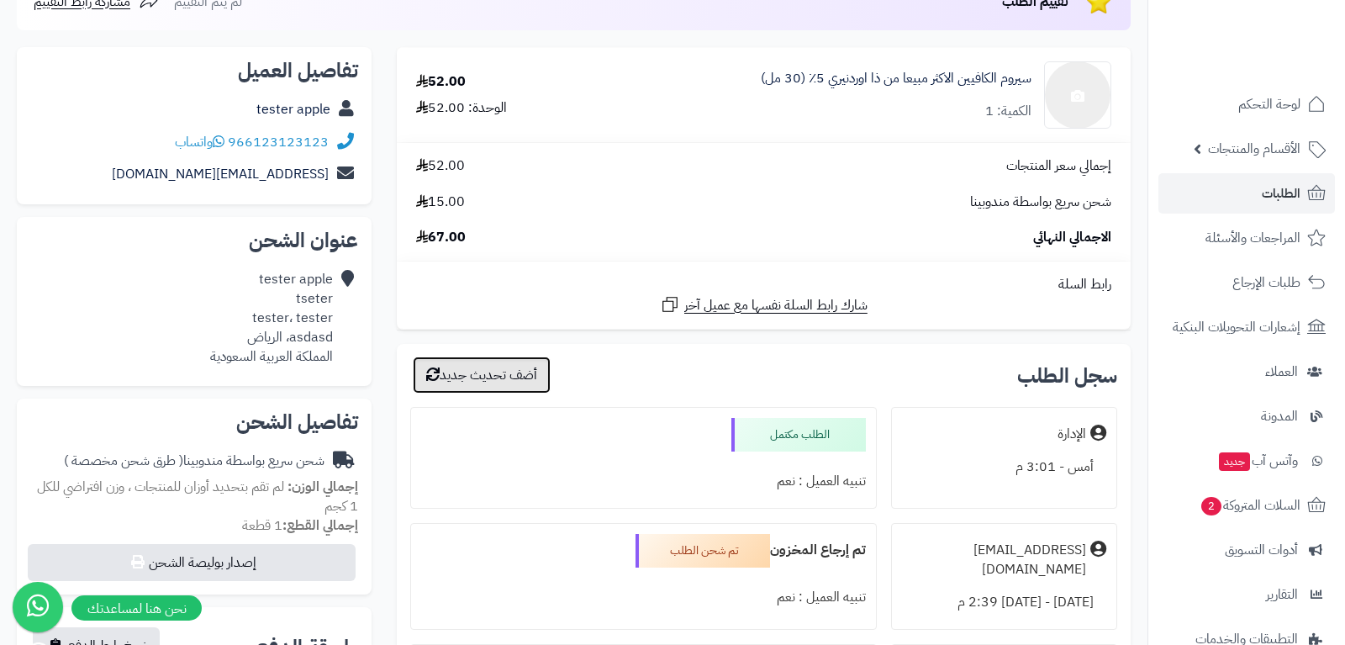
click at [501, 378] on button "أضف تحديث جديد" at bounding box center [482, 375] width 138 height 37
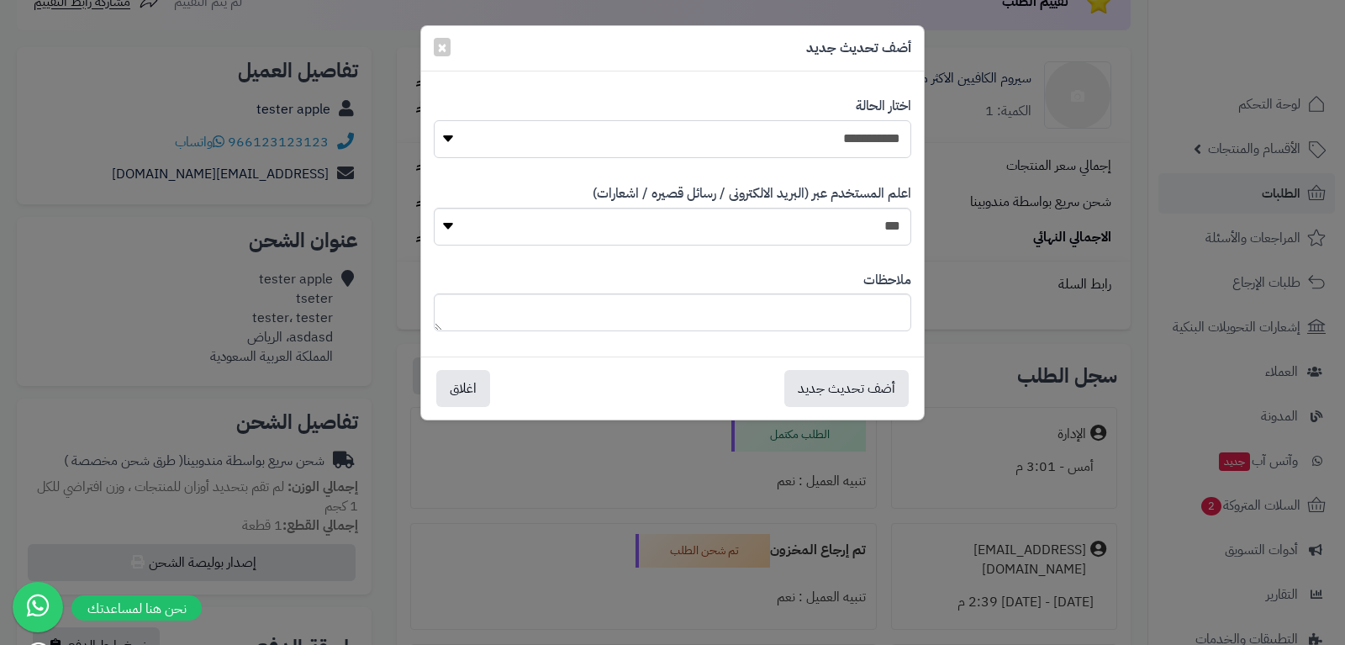
click at [434, 120] on select "**********" at bounding box center [673, 139] width 478 height 38
click at [1020, 130] on div "**********" at bounding box center [672, 322] width 1345 height 645
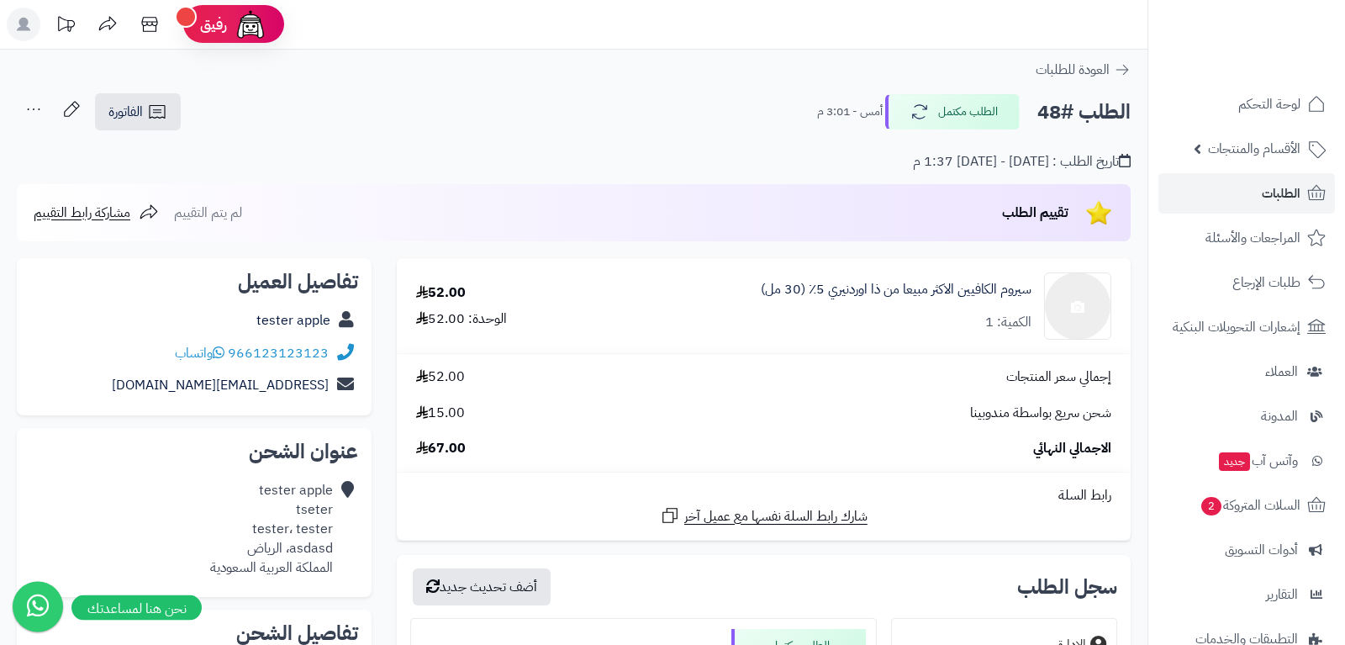
scroll to position [0, 0]
click at [1284, 188] on span "الطلبات" at bounding box center [1281, 194] width 39 height 24
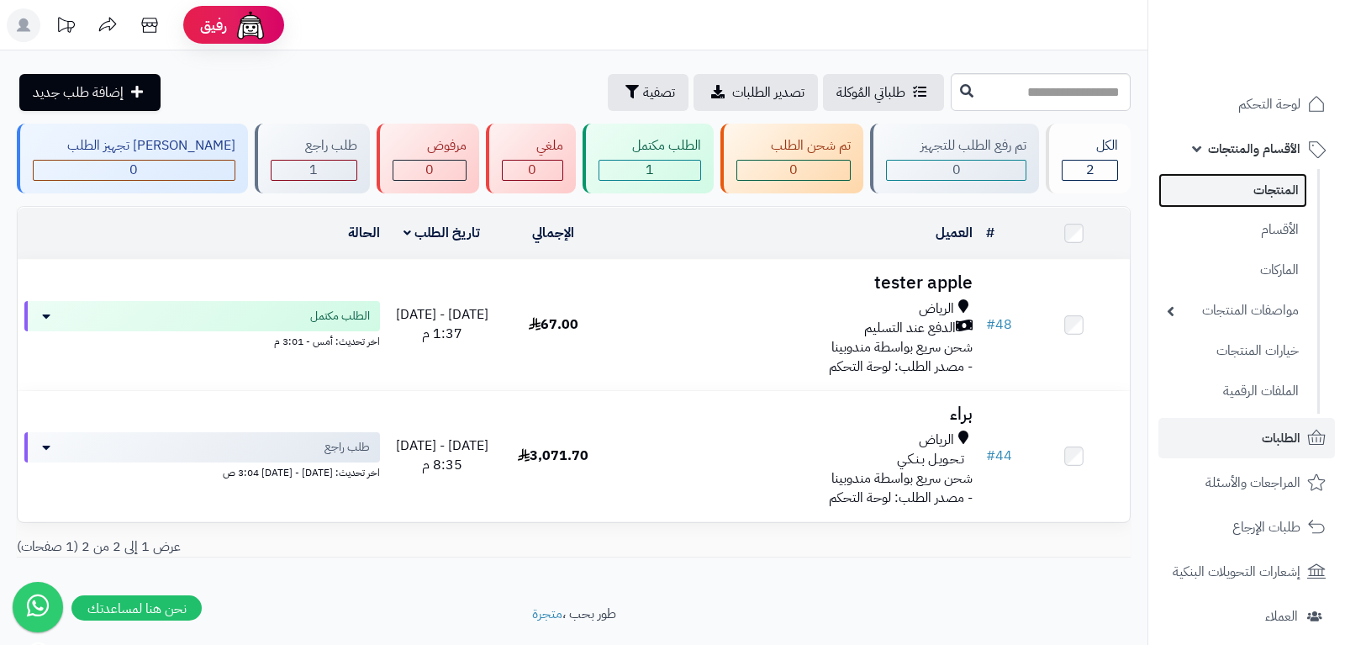
click at [1284, 185] on link "المنتجات" at bounding box center [1233, 190] width 149 height 34
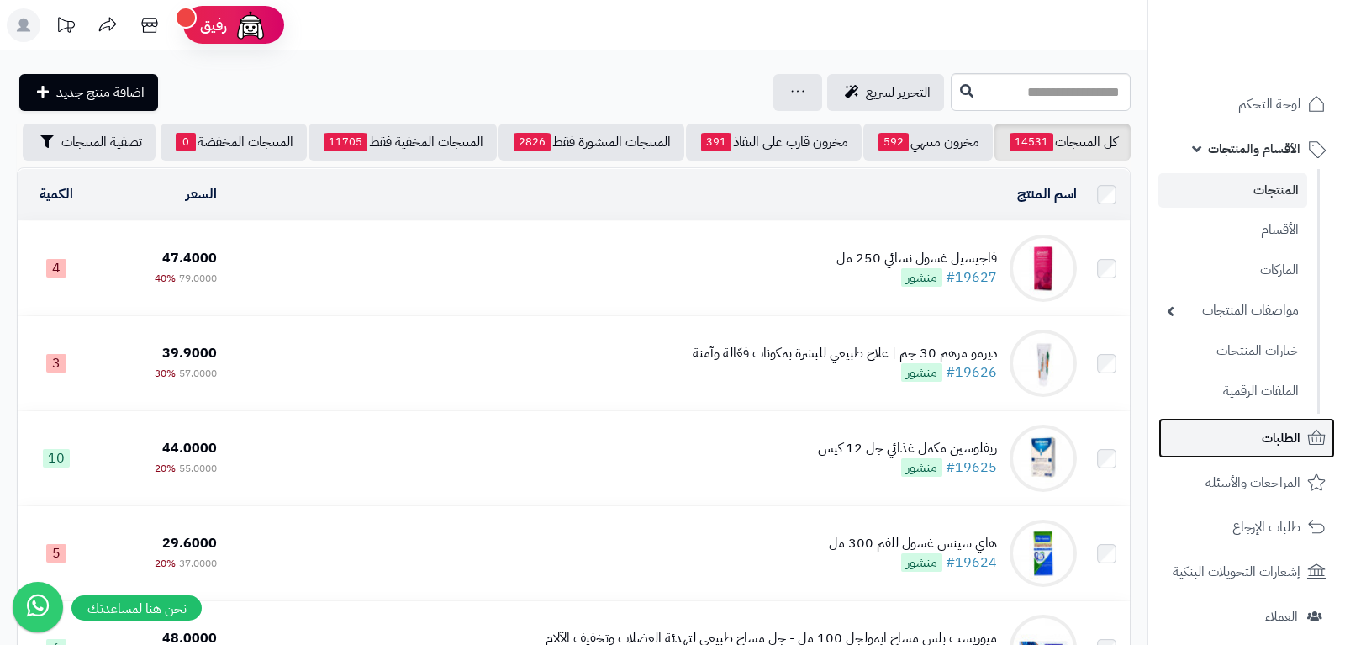
click at [1304, 436] on link "الطلبات" at bounding box center [1247, 438] width 177 height 40
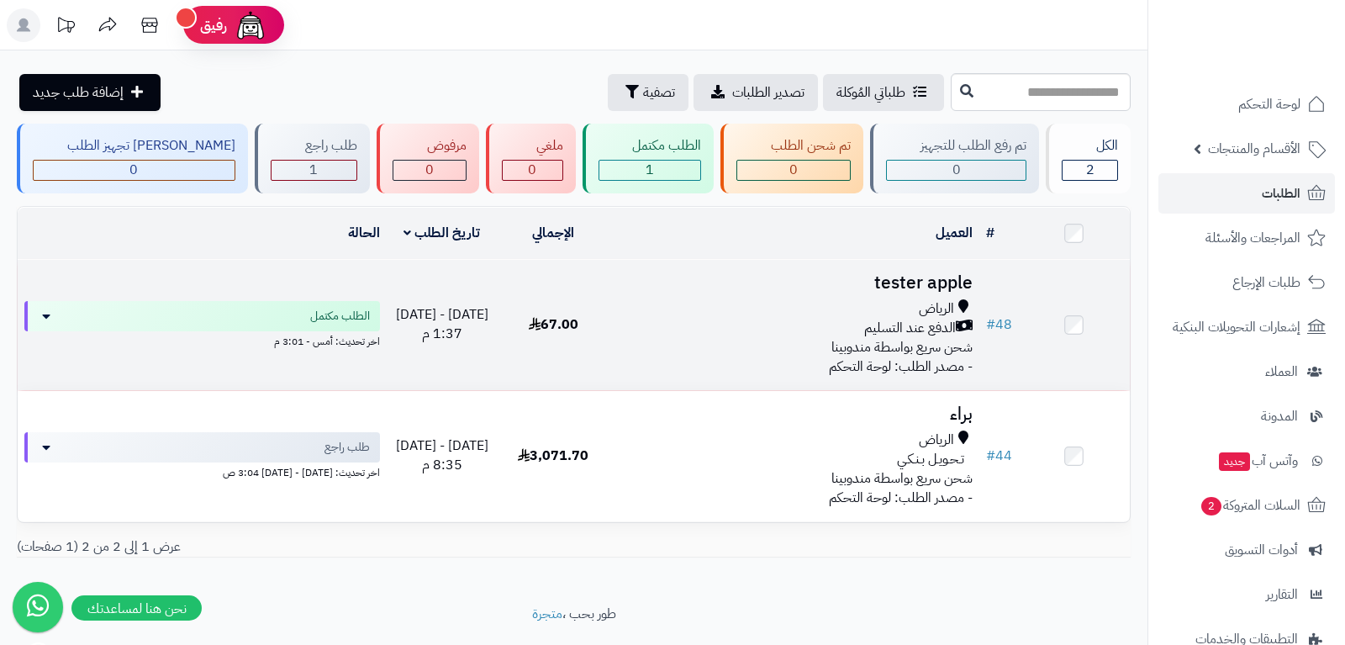
click at [738, 326] on div "الدفع عند التسليم" at bounding box center [794, 328] width 357 height 19
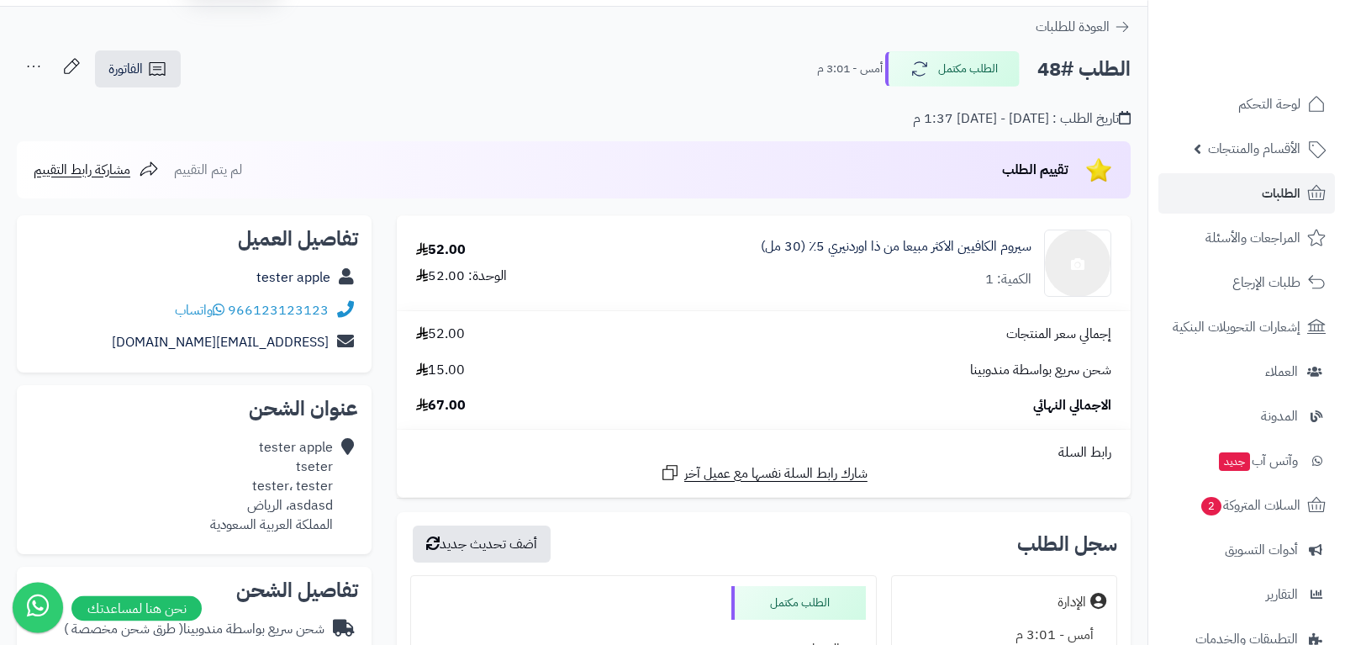
scroll to position [318, 0]
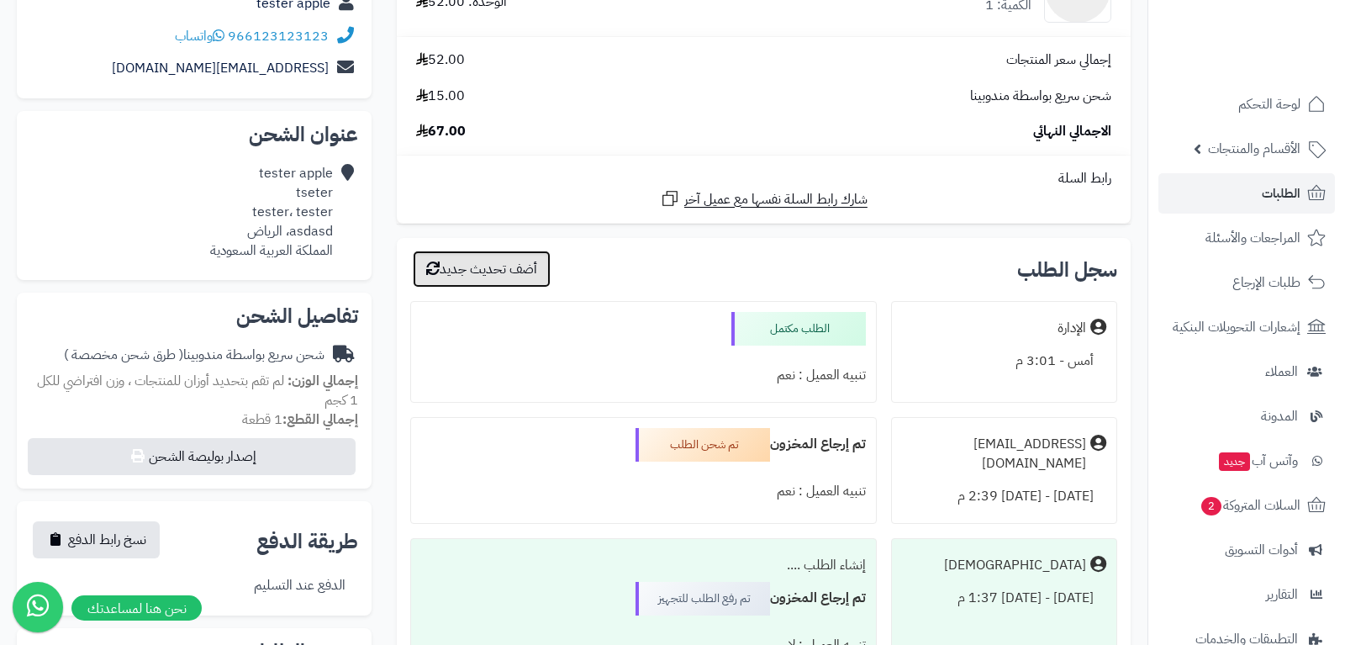
click at [510, 269] on button "أضف تحديث جديد" at bounding box center [482, 269] width 138 height 37
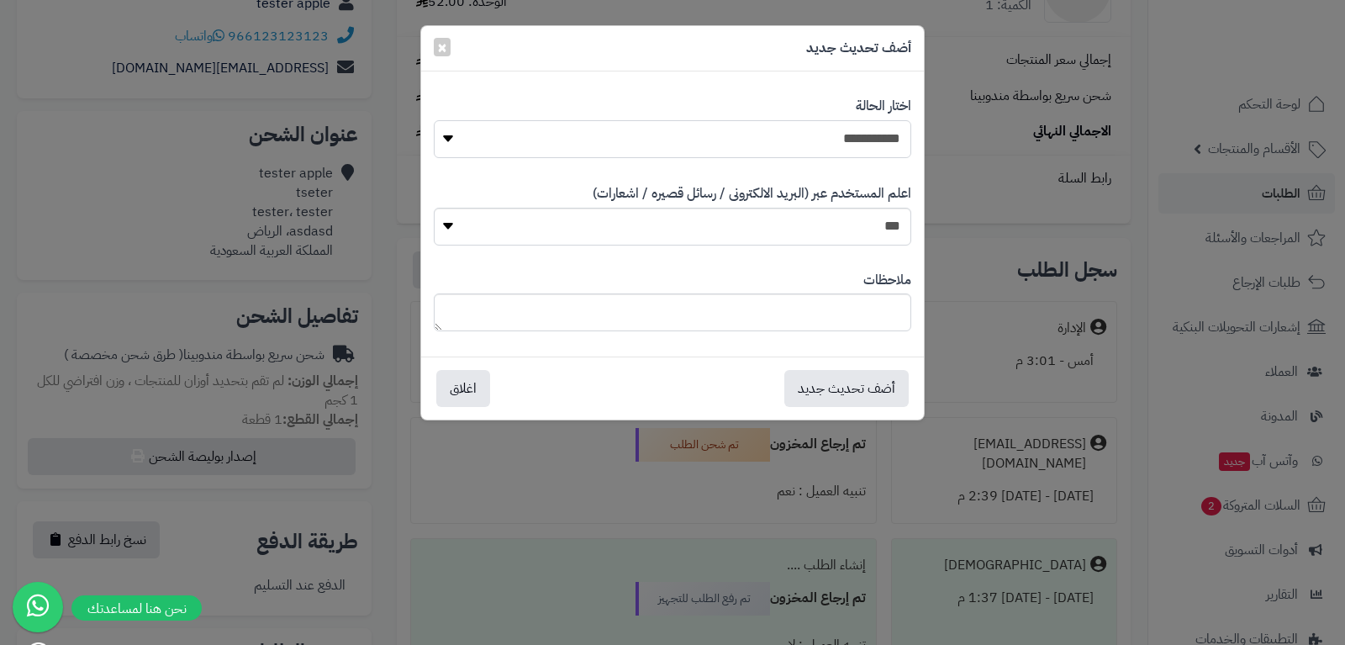
click at [434, 120] on select "**********" at bounding box center [673, 139] width 478 height 38
click at [642, 393] on div "أضف تحديث جديد اغلاق" at bounding box center [673, 388] width 478 height 37
click at [434, 120] on select "**********" at bounding box center [673, 139] width 478 height 38
click at [688, 386] on div "أضف تحديث جديد اغلاق" at bounding box center [673, 388] width 478 height 37
click at [441, 48] on span "×" at bounding box center [442, 46] width 10 height 25
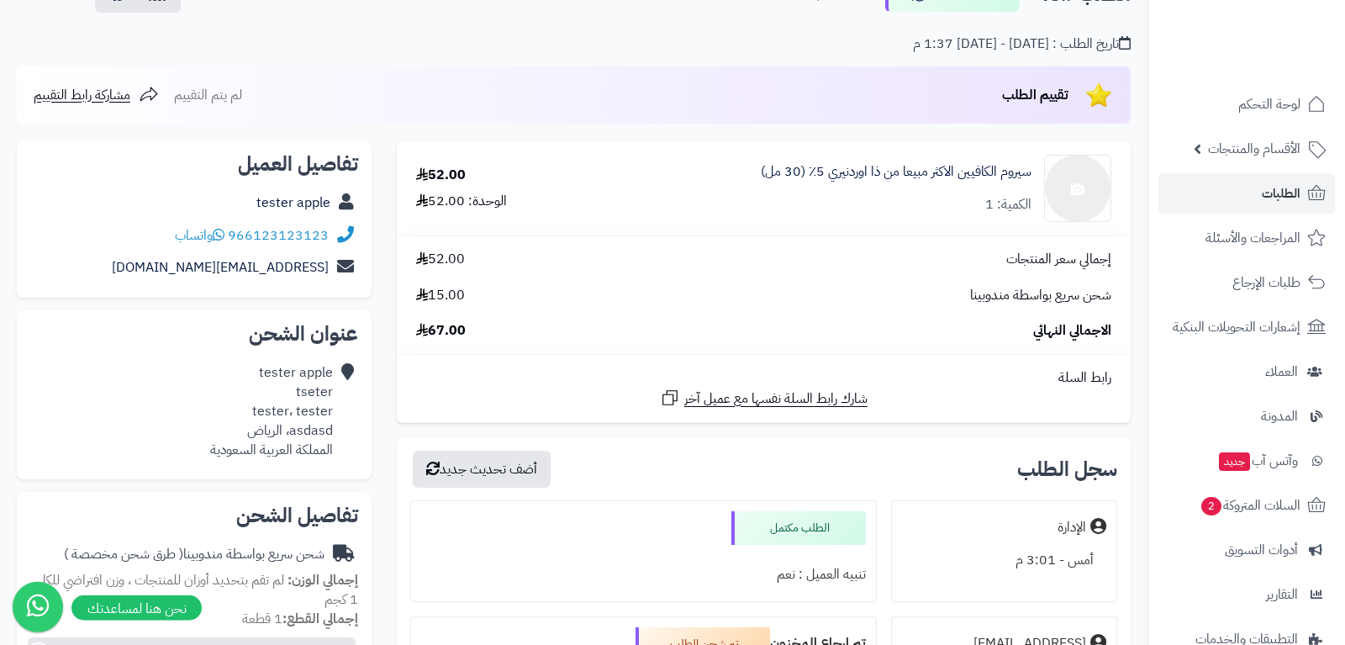
scroll to position [0, 0]
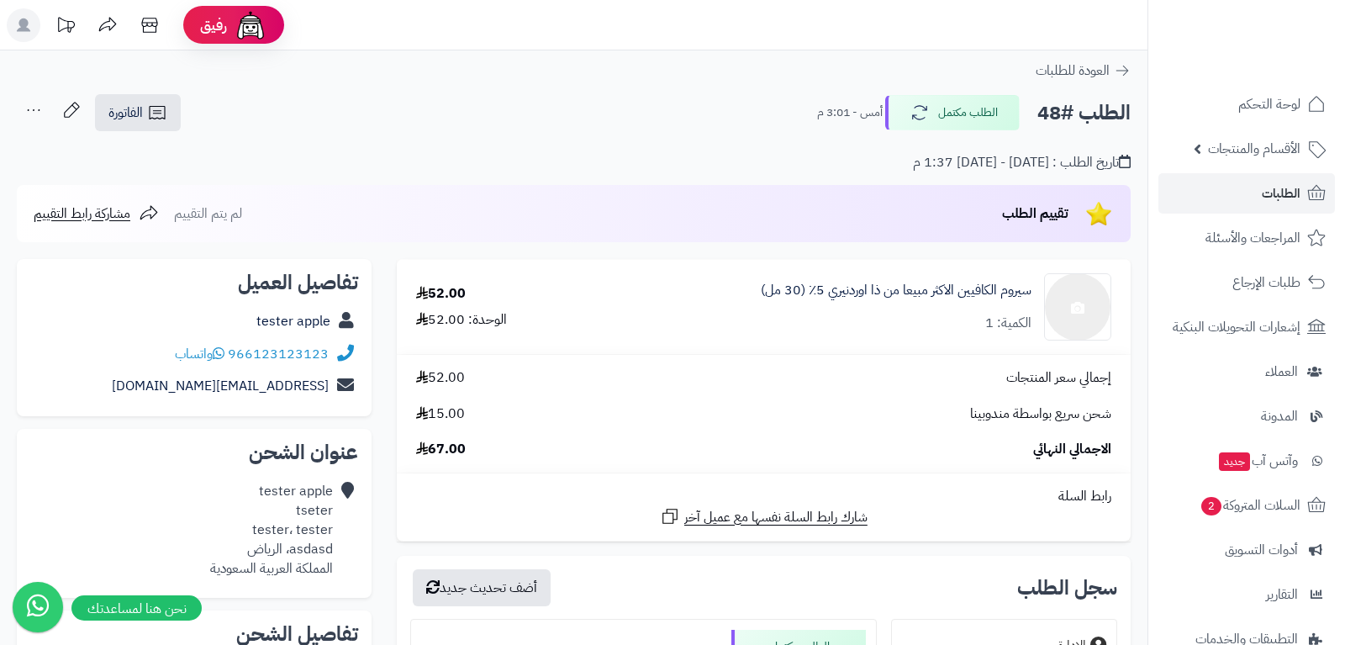
click at [574, 108] on div "الطلب #48 الطلب مكتمل أمس - 3:01 م الفاتورة طباعة الفاتورة إرسال الفاتورة إلى ب…" at bounding box center [574, 113] width 1114 height 40
